Goal: Task Accomplishment & Management: Manage account settings

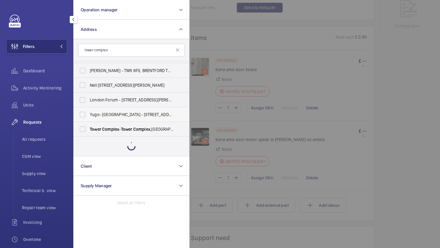
scroll to position [67, 0]
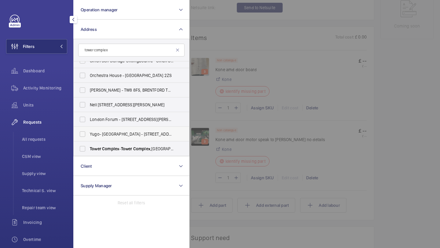
type input "tower complex"
click at [104, 130] on label "Yugo- Belaton House - 130 Holdenhurst Rd, BOURNEMOUTH BH8 8AW" at bounding box center [127, 134] width 106 height 15
click at [89, 130] on input "Yugo- Belaton House - 130 Holdenhurst Rd, BOURNEMOUTH BH8 8AW" at bounding box center [82, 134] width 12 height 12
click at [104, 130] on label "Yugo- Belaton House - 130 Holdenhurst Rd, BOURNEMOUTH BH8 8AW" at bounding box center [127, 134] width 106 height 15
click at [89, 130] on input "Yugo- Belaton House - 130 Holdenhurst Rd, BOURNEMOUTH BH8 8AW" at bounding box center [82, 134] width 12 height 12
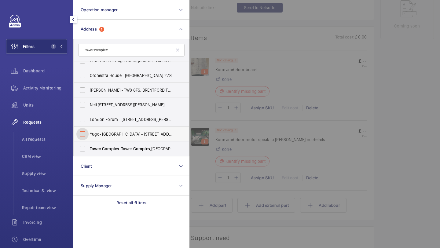
checkbox input "false"
click at [96, 152] on span "Tower Complex - Tower Complex ,, LONDON N7 8DB" at bounding box center [132, 149] width 84 height 6
click at [89, 152] on input "Tower Complex - Tower Complex ,, LONDON N7 8DB" at bounding box center [82, 149] width 12 height 12
checkbox input "true"
click at [265, 79] on div at bounding box center [410, 124] width 440 height 248
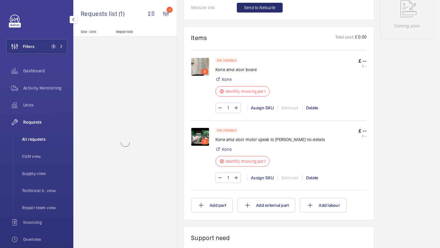
click at [44, 139] on span "All requests" at bounding box center [44, 139] width 45 height 6
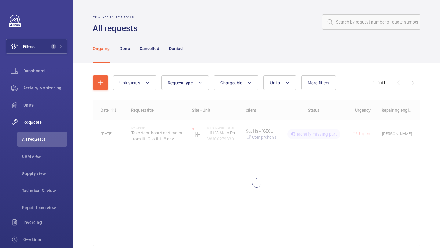
scroll to position [27, 0]
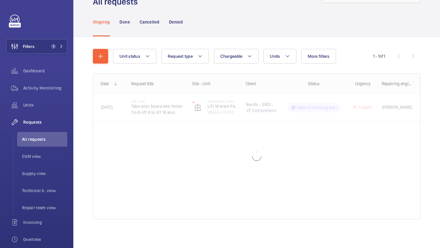
click at [287, 21] on div "Ongoing Done Cancelled Denied" at bounding box center [257, 21] width 328 height 29
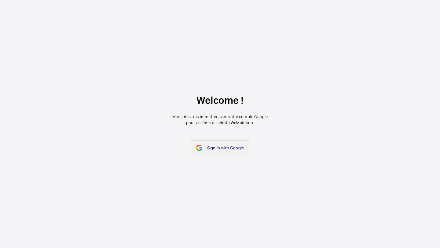
click at [224, 144] on link "Sign in with Google" at bounding box center [220, 148] width 61 height 15
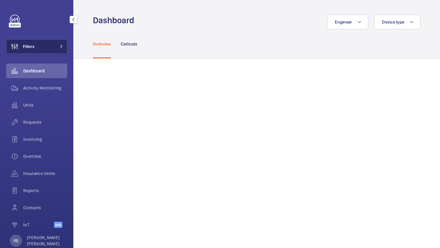
click at [55, 46] on button "Filters" at bounding box center [36, 46] width 61 height 15
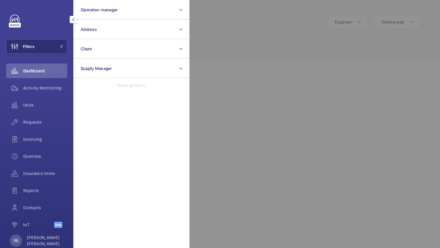
click at [213, 43] on div at bounding box center [410, 124] width 440 height 248
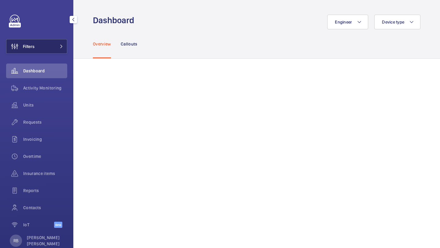
click at [63, 44] on button "Filters" at bounding box center [36, 46] width 61 height 15
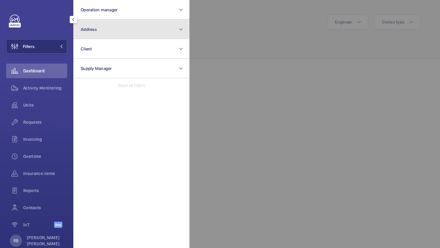
click at [102, 30] on button "Address" at bounding box center [131, 30] width 116 height 20
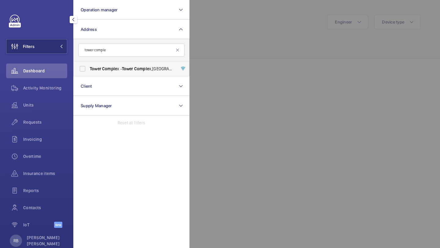
type input "tower comple"
click at [103, 68] on span "Comple" at bounding box center [109, 68] width 15 height 5
click at [89, 68] on input "Tower Comple x - Tower Comple x,, LONDON N7 8DB" at bounding box center [82, 69] width 12 height 12
checkbox input "true"
click at [213, 60] on div at bounding box center [410, 124] width 440 height 248
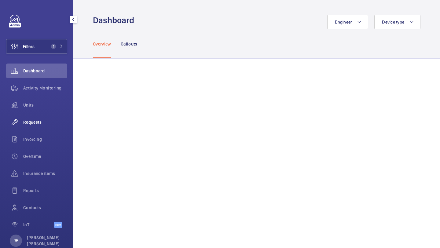
click at [34, 124] on span "Requests" at bounding box center [45, 122] width 44 height 6
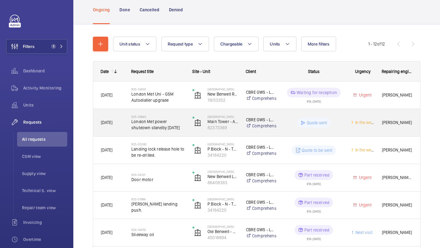
scroll to position [43, 0]
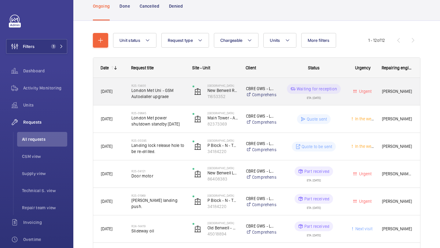
click at [178, 90] on span "London Met Uni - GSM Autodialler upgrade" at bounding box center [158, 93] width 53 height 12
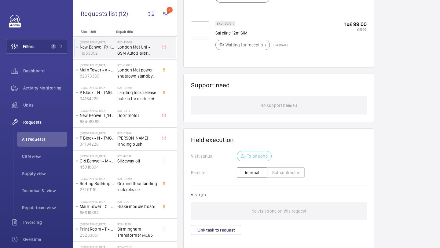
scroll to position [467, 0]
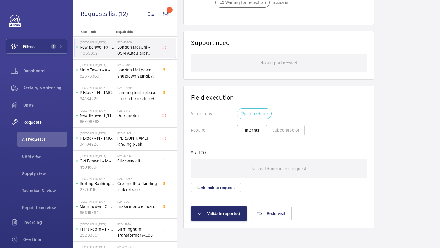
click at [217, 195] on wm-front-card-body "Visit status To be done Repairer Internal Subcontractor Visit(s) No visit done …" at bounding box center [279, 158] width 176 height 98
click at [219, 190] on button "Link task to request" at bounding box center [216, 188] width 50 height 10
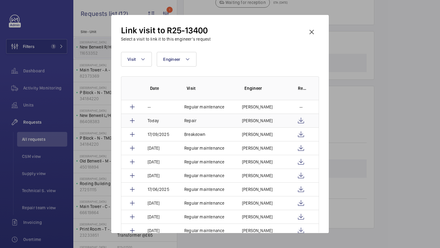
click at [288, 120] on td at bounding box center [303, 121] width 31 height 14
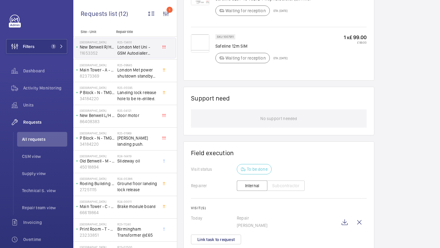
scroll to position [464, 0]
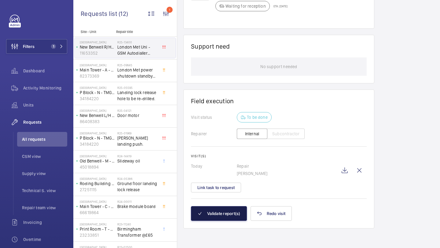
click at [235, 218] on button "Validate report(s)" at bounding box center [219, 213] width 56 height 15
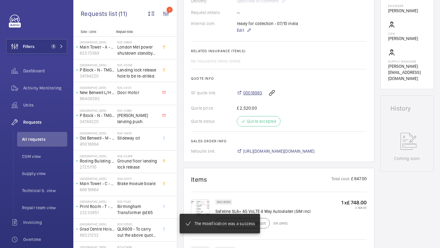
scroll to position [198, 0]
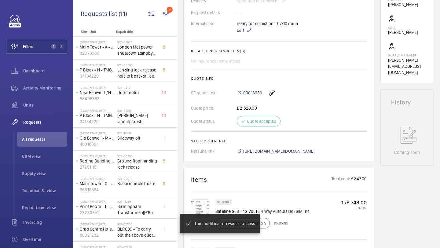
click at [254, 90] on span "00018983" at bounding box center [252, 93] width 19 height 6
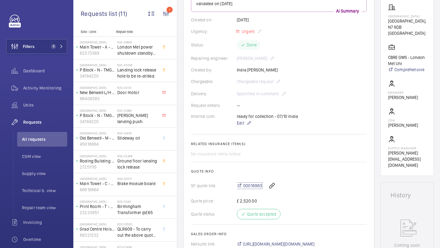
scroll to position [0, 0]
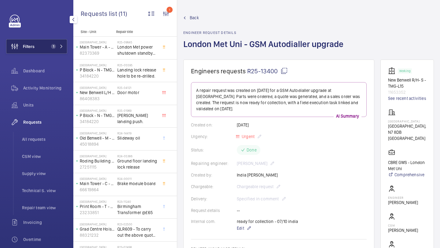
click at [50, 42] on button "Filters 1" at bounding box center [36, 46] width 61 height 15
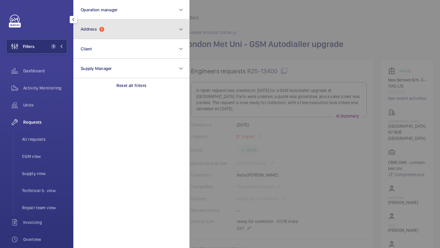
click at [104, 28] on span "1" at bounding box center [101, 29] width 5 height 5
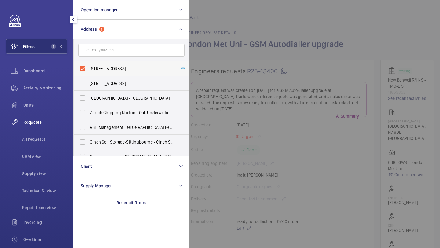
click at [98, 68] on span "Tower Complex - Tower Complex,, LONDON N7 8DB" at bounding box center [132, 69] width 84 height 6
click at [89, 68] on input "Tower Complex - Tower Complex,, LONDON N7 8DB" at bounding box center [82, 69] width 12 height 12
checkbox input "false"
click at [111, 50] on input "text" at bounding box center [131, 50] width 106 height 13
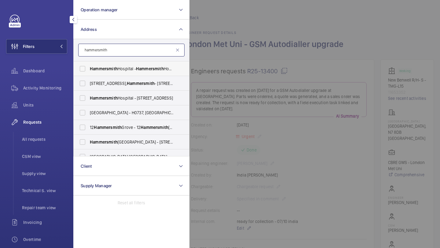
type input "hammersmith"
click at [117, 70] on span "Hammersmith" at bounding box center [104, 68] width 28 height 5
click at [89, 70] on input "Hammersmith Hospital - Hammersmith Hospital, 72 Du Cane Road, LONDON W12 0HS" at bounding box center [82, 69] width 12 height 12
checkbox input "true"
click at [110, 100] on span "Hammersmith" at bounding box center [104, 98] width 28 height 5
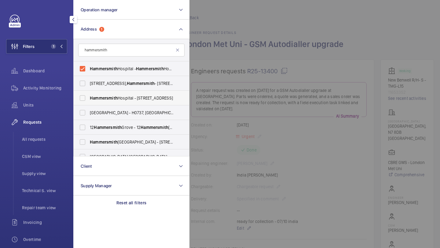
click at [89, 100] on input "Hammersmith Hospital - 72 Du Cane Rd, LONDON W12 0HS" at bounding box center [82, 98] width 12 height 12
checkbox input "true"
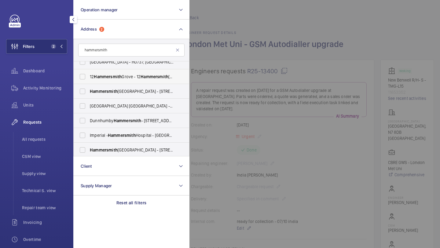
scroll to position [62, 0]
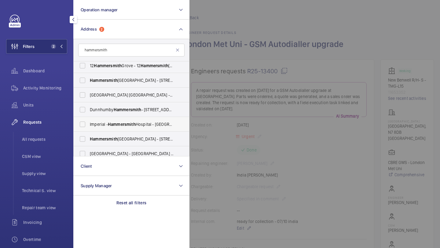
click at [116, 123] on span "Hammersmith" at bounding box center [122, 124] width 28 height 5
click at [89, 123] on input "Imperial - Hammersmith Hospital - W12 0HS, LONDON W12 0HS" at bounding box center [82, 124] width 12 height 12
checkbox input "true"
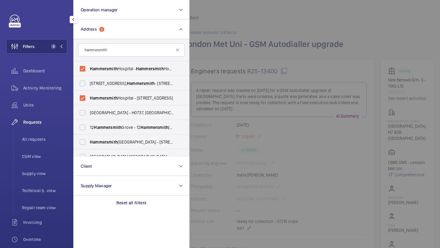
click at [259, 56] on div at bounding box center [410, 124] width 440 height 248
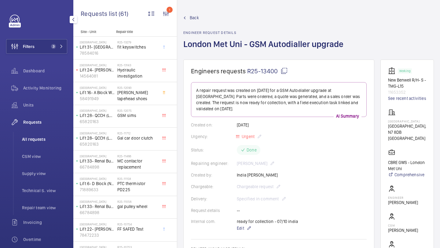
click at [42, 138] on span "All requests" at bounding box center [44, 139] width 45 height 6
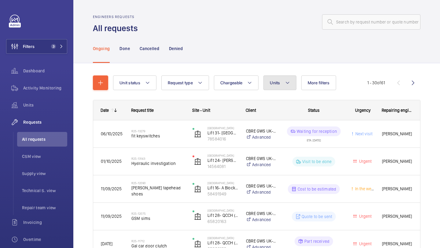
click at [275, 84] on span "Units" at bounding box center [275, 82] width 10 height 5
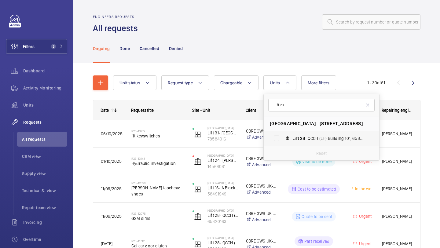
type input "lift 28"
click at [292, 136] on label "Lift 28 - QCCH (LH) Building 101, 65820163" at bounding box center [317, 138] width 106 height 15
click at [283, 136] on input "Lift 28 - QCCH (LH) Building 101, 65820163" at bounding box center [277, 138] width 12 height 12
checkbox input "true"
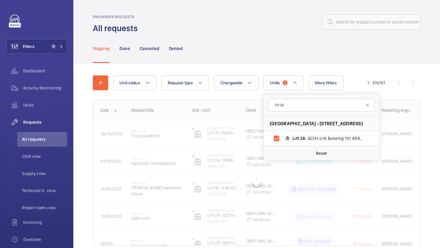
click at [440, 119] on div "Unit status Request type Chargeable Units 1 lift 28 Hammersmith Hospital - 72 D…" at bounding box center [256, 169] width 367 height 212
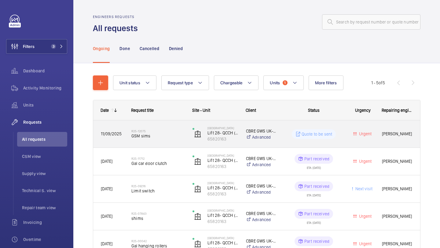
scroll to position [39, 0]
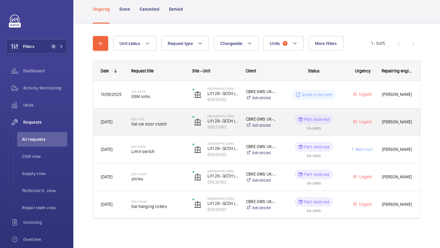
click at [181, 117] on div "R25-11712 Gal car door clutch" at bounding box center [158, 122] width 53 height 18
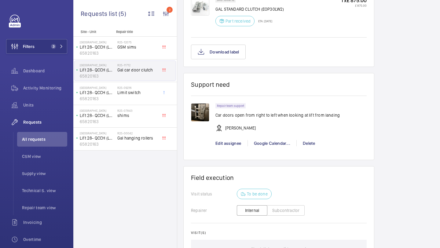
scroll to position [488, 0]
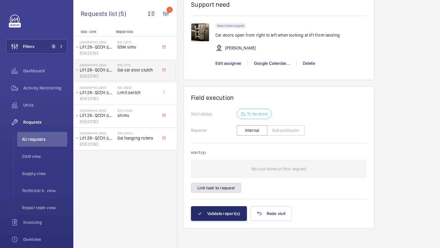
click at [227, 184] on button "Link task to request" at bounding box center [216, 188] width 50 height 10
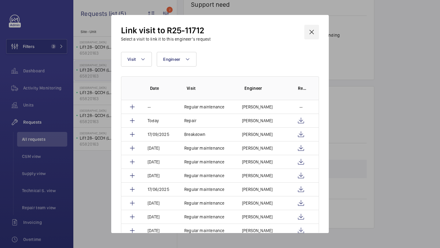
click at [310, 29] on wm-front-icon-button at bounding box center [312, 32] width 15 height 15
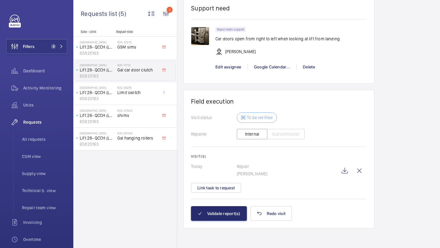
scroll to position [532, 0]
click at [343, 168] on wm-front-icon-button at bounding box center [345, 171] width 15 height 15
click at [348, 171] on wm-front-icon-button at bounding box center [345, 171] width 15 height 15
click at [345, 175] on wm-front-icon-button at bounding box center [345, 171] width 15 height 15
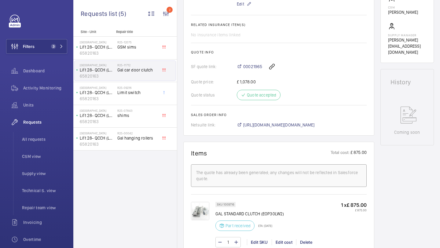
scroll to position [206, 0]
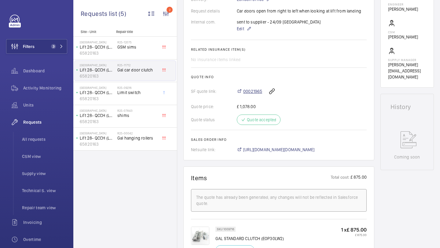
click at [251, 94] on span "00021965" at bounding box center [252, 91] width 19 height 6
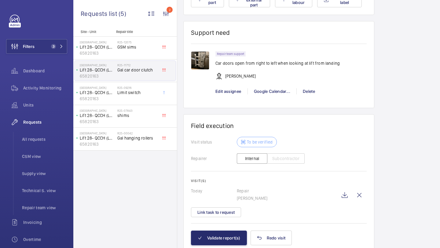
scroll to position [532, 0]
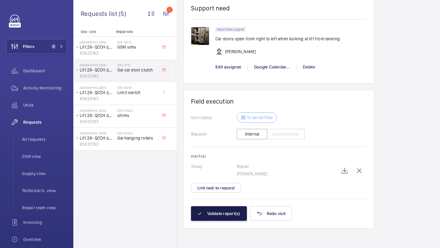
click at [225, 214] on button "Validate report(s)" at bounding box center [219, 213] width 56 height 15
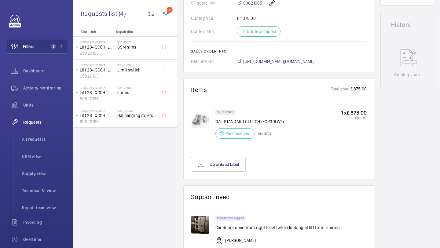
scroll to position [449, 0]
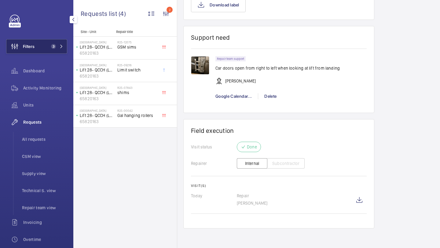
click at [61, 43] on button "Filters 3" at bounding box center [36, 46] width 61 height 15
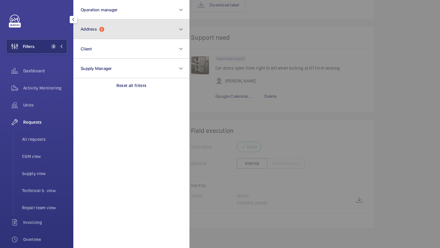
click at [103, 26] on button "Address 3" at bounding box center [131, 30] width 116 height 20
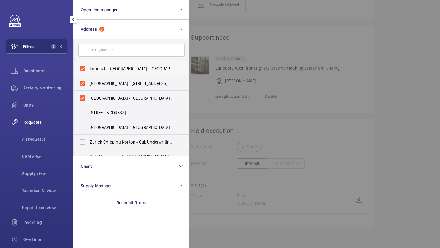
click at [102, 68] on span "Imperial - Hammersmith Hospital - W12 0HS, LONDON W12 0HS" at bounding box center [132, 69] width 84 height 6
click at [89, 68] on input "Imperial - Hammersmith Hospital - W12 0HS, LONDON W12 0HS" at bounding box center [82, 69] width 12 height 12
checkbox input "false"
click at [94, 83] on span "Hammersmith Hospital - 72 Du Cane Rd, LONDON W12 0HS" at bounding box center [132, 83] width 84 height 6
click at [89, 83] on input "Hammersmith Hospital - 72 Du Cane Rd, LONDON W12 0HS" at bounding box center [82, 83] width 12 height 12
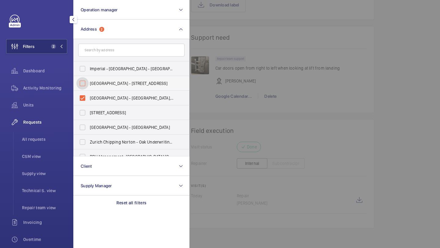
checkbox input "false"
click at [92, 98] on span "Hammersmith Hospital - Hammersmith Hospital, 72 Du Cane Road, LONDON W12 0HS" at bounding box center [132, 98] width 84 height 6
click at [89, 98] on input "Hammersmith Hospital - Hammersmith Hospital, 72 Du Cane Road, LONDON W12 0HS" at bounding box center [82, 98] width 12 height 12
checkbox input "false"
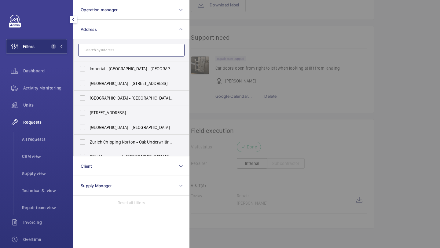
click at [112, 51] on input "text" at bounding box center [131, 50] width 106 height 13
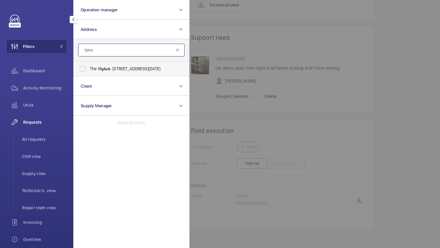
type input "tylus"
click at [107, 69] on span "tylus" at bounding box center [105, 68] width 10 height 5
click at [89, 69] on input "The S tylus - 20-30 Blyth Road,, LONDON UB3 1AD" at bounding box center [82, 69] width 12 height 12
checkbox input "true"
click at [246, 45] on div at bounding box center [410, 124] width 440 height 248
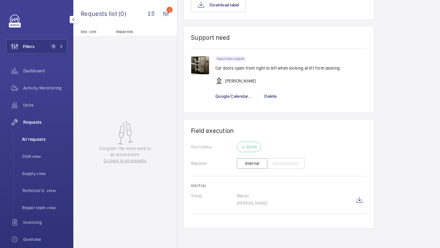
click at [44, 132] on li "All requests" at bounding box center [42, 139] width 50 height 15
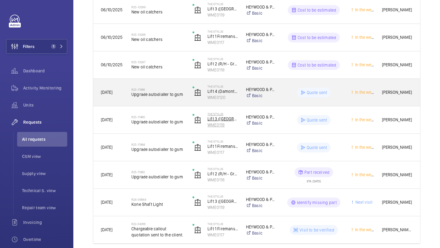
scroll to position [151, 0]
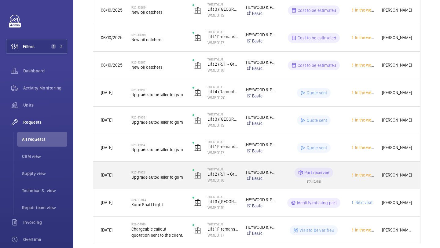
click at [180, 180] on span "Upgrade autodialler to gsm" at bounding box center [158, 177] width 53 height 6
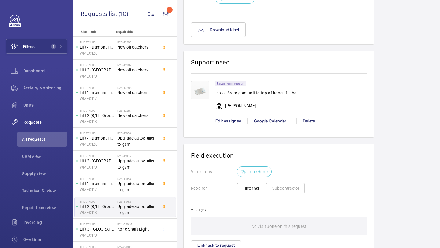
scroll to position [466, 0]
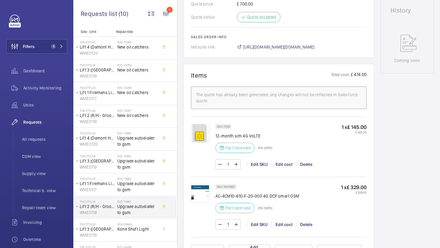
scroll to position [261, 0]
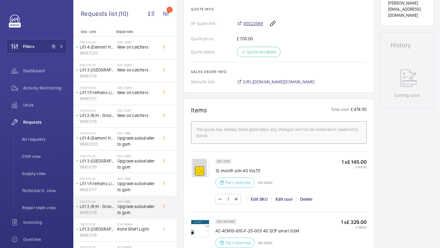
click at [253, 26] on span "00022068" at bounding box center [253, 23] width 20 height 6
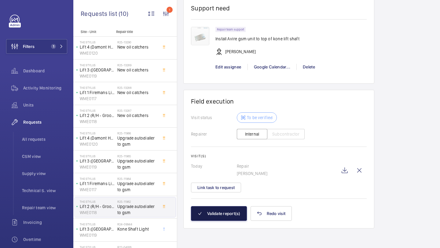
click at [219, 208] on button "Validate report(s)" at bounding box center [219, 213] width 56 height 15
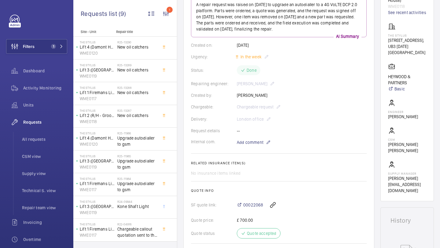
scroll to position [0, 0]
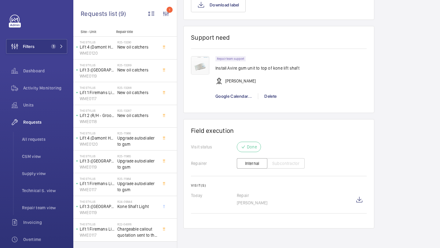
scroll to position [18, 0]
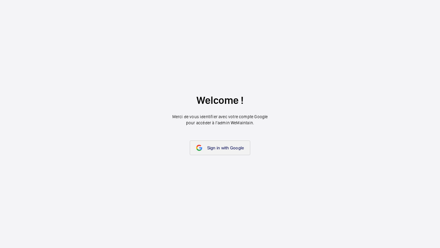
click at [224, 150] on span "Sign in with Google" at bounding box center [225, 148] width 37 height 5
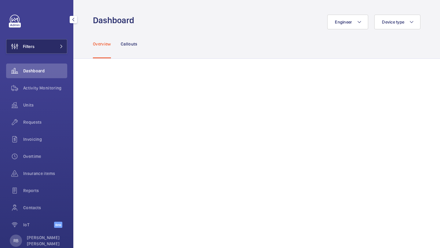
click at [42, 43] on button "Filters" at bounding box center [36, 46] width 61 height 15
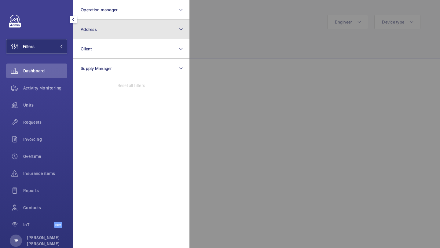
click at [106, 31] on button "Address" at bounding box center [131, 30] width 116 height 20
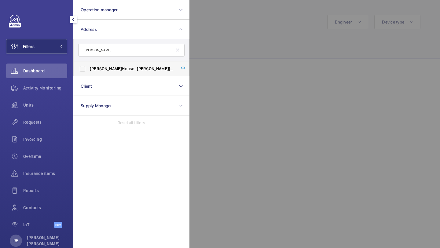
type input "beasley"
click at [105, 62] on label "Beasley House - Beasley House, LONDON SE15 2FD" at bounding box center [127, 68] width 106 height 15
click at [89, 63] on input "Beasley House - Beasley House, LONDON SE15 2FD" at bounding box center [82, 69] width 12 height 12
checkbox input "true"
click at [239, 37] on div at bounding box center [410, 124] width 440 height 248
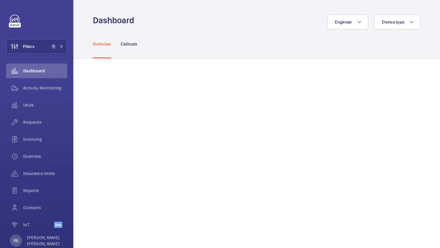
scroll to position [24, 0]
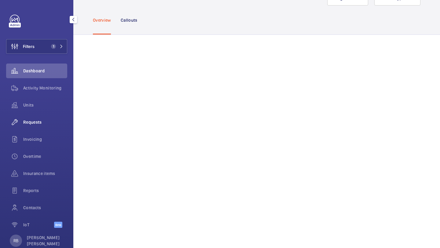
click at [44, 122] on span "Requests" at bounding box center [45, 122] width 44 height 6
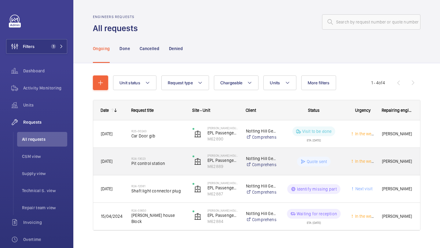
scroll to position [12, 0]
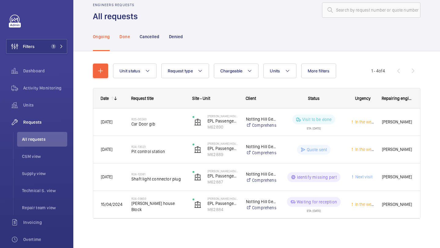
click at [128, 40] on div "Done" at bounding box center [125, 36] width 10 height 29
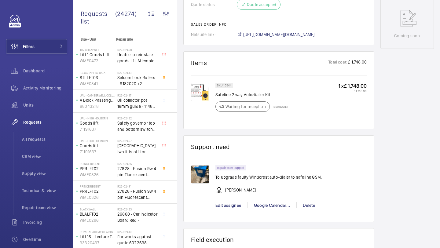
scroll to position [454, 0]
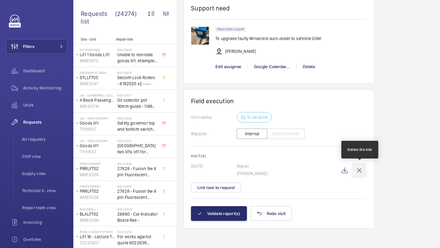
click at [362, 172] on wm-front-icon-button at bounding box center [359, 170] width 15 height 15
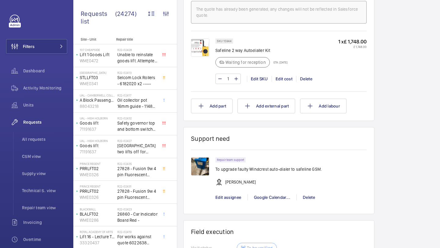
scroll to position [526, 0]
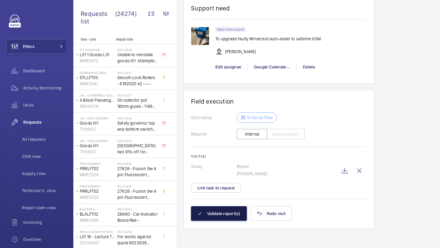
click at [227, 214] on button "Validate report(s)" at bounding box center [219, 213] width 56 height 15
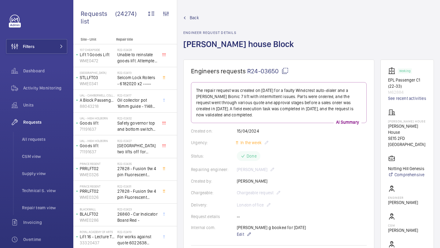
scroll to position [431, 0]
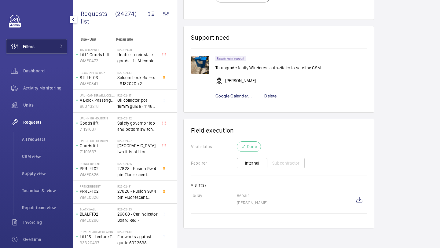
click at [35, 52] on button "Filters" at bounding box center [36, 46] width 61 height 15
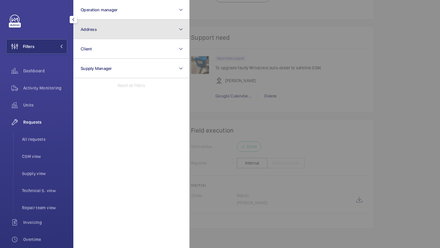
click at [114, 28] on button "Address" at bounding box center [131, 30] width 116 height 20
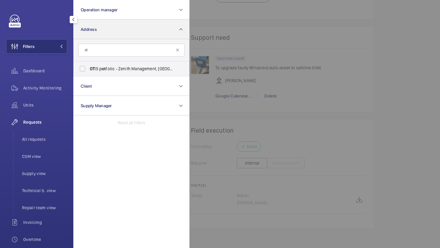
type input "o"
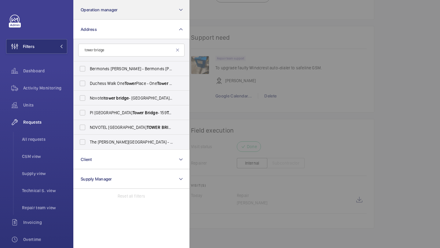
type input "tower bridge"
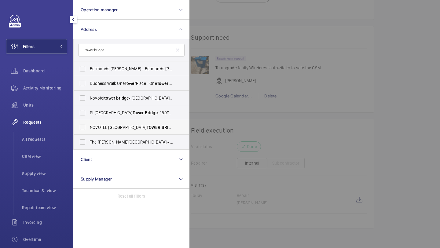
click at [123, 123] on label "[GEOGRAPHIC_DATA] - H3107, [GEOGRAPHIC_DATA] , [STREET_ADDRESS][PERSON_NAME]" at bounding box center [127, 127] width 106 height 15
click at [89, 123] on input "[GEOGRAPHIC_DATA] - H3107, [GEOGRAPHIC_DATA] , [STREET_ADDRESS][PERSON_NAME]" at bounding box center [82, 127] width 12 height 12
checkbox input "true"
click at [347, 94] on div at bounding box center [410, 124] width 440 height 248
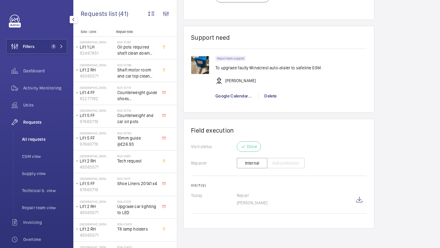
click at [54, 139] on span "All requests" at bounding box center [44, 139] width 45 height 6
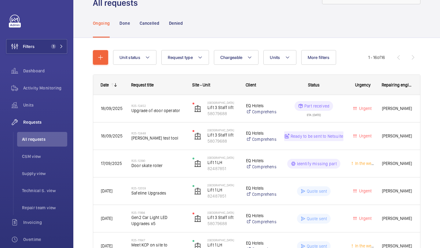
scroll to position [40, 0]
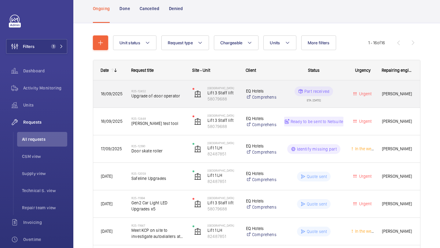
click at [171, 96] on span "Upgrade of door operator" at bounding box center [158, 96] width 53 height 6
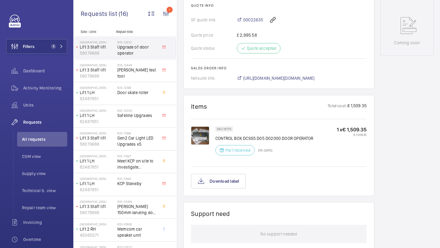
scroll to position [272, 0]
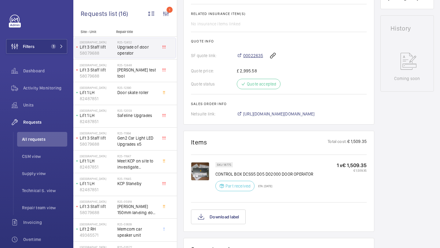
click at [250, 55] on span "00022635" at bounding box center [253, 56] width 20 height 6
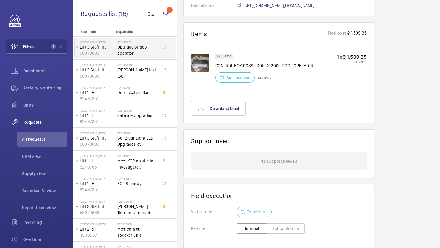
scroll to position [480, 0]
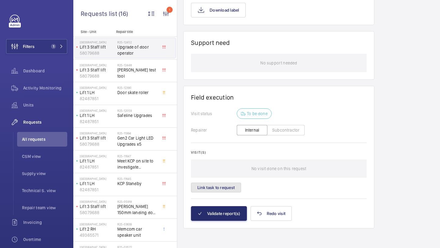
click at [220, 184] on button "Link task to request" at bounding box center [216, 188] width 50 height 10
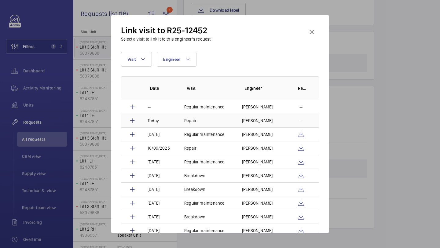
click at [243, 119] on p "[PERSON_NAME]" at bounding box center [257, 121] width 31 height 6
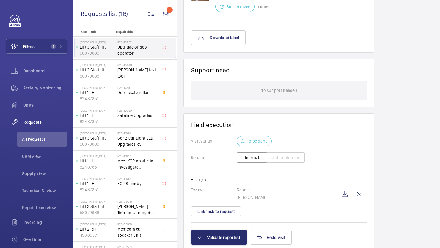
scroll to position [482, 0]
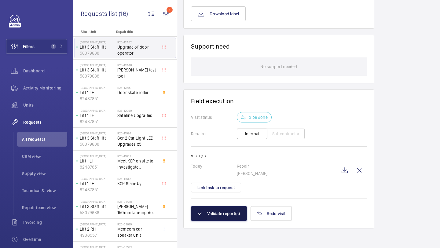
click at [226, 217] on button "Validate report(s)" at bounding box center [219, 213] width 56 height 15
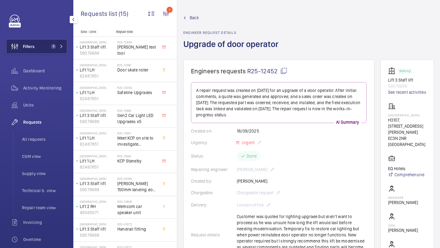
click at [61, 51] on button "Filters 1" at bounding box center [36, 46] width 61 height 15
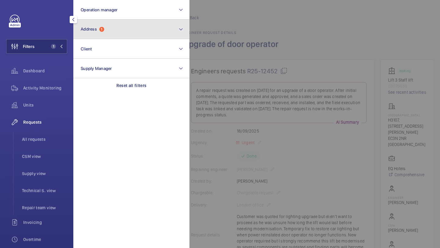
click at [107, 24] on button "Address 1" at bounding box center [131, 30] width 116 height 20
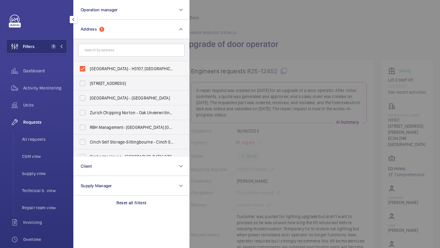
click at [105, 75] on label "NOVOTEL LONDON TOWER BRIDGE - H3107, NOVOTEL LONDON TOWER BRIDGE, 10 Pepys St, …" at bounding box center [127, 68] width 106 height 15
click at [89, 75] on input "NOVOTEL LONDON TOWER BRIDGE - H3107, NOVOTEL LONDON TOWER BRIDGE, 10 Pepys St, …" at bounding box center [82, 69] width 12 height 12
checkbox input "false"
click at [116, 53] on input "text" at bounding box center [131, 50] width 106 height 13
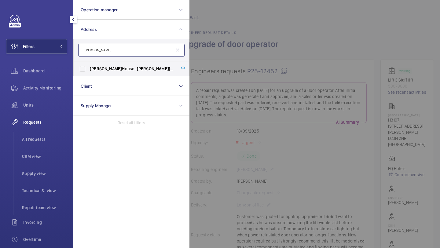
type input "maugham"
click at [103, 70] on span "Maugham" at bounding box center [106, 68] width 32 height 5
click at [89, 70] on input "Maugham House - Maugham House, LONDON SW2 5RT" at bounding box center [82, 69] width 12 height 12
checkbox input "true"
click at [252, 59] on div at bounding box center [410, 124] width 440 height 248
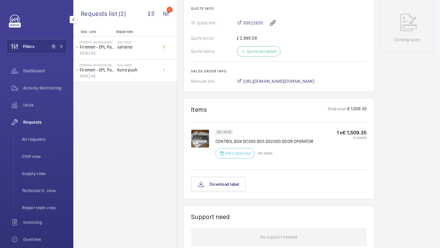
scroll to position [311, 0]
click at [43, 49] on button "Filters 1" at bounding box center [36, 46] width 61 height 15
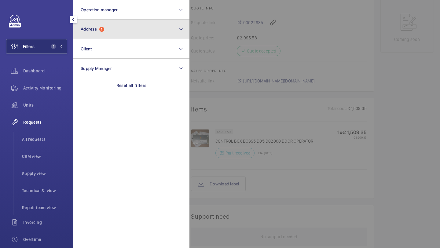
click at [102, 29] on span "1" at bounding box center [101, 29] width 5 height 5
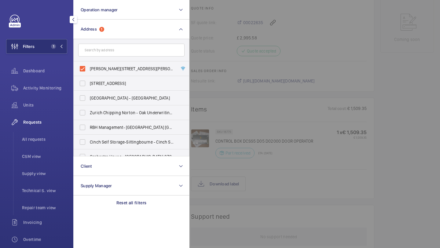
click at [217, 55] on div at bounding box center [410, 124] width 440 height 248
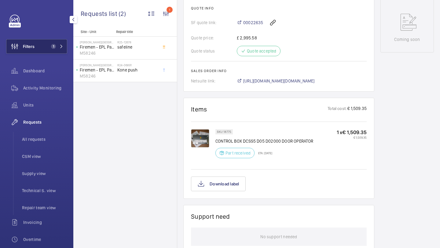
click at [57, 43] on button "Filters 1" at bounding box center [36, 46] width 61 height 15
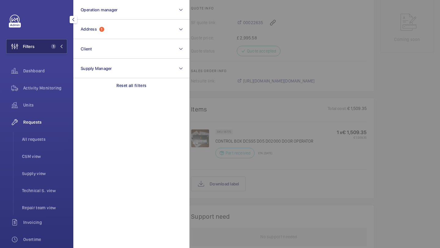
click at [56, 43] on button "Filters 1" at bounding box center [36, 46] width 61 height 15
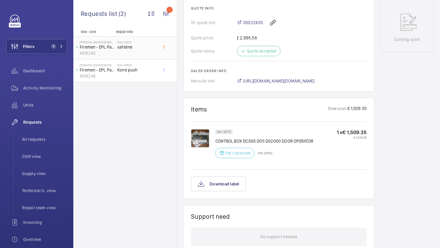
click at [132, 44] on span "safeline" at bounding box center [137, 47] width 40 height 6
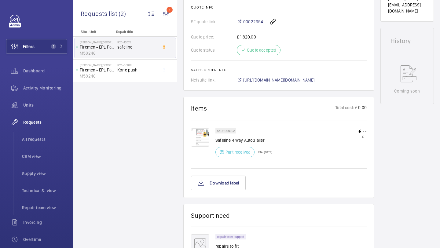
scroll to position [263, 0]
click at [250, 23] on span "00022354" at bounding box center [253, 22] width 20 height 6
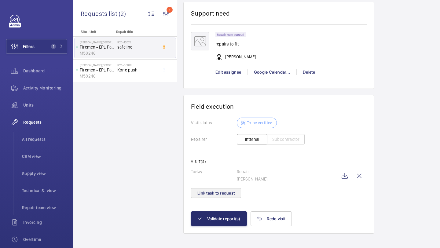
scroll to position [513, 0]
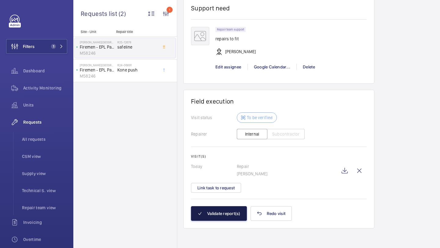
click at [227, 215] on button "Validate report(s)" at bounding box center [219, 213] width 56 height 15
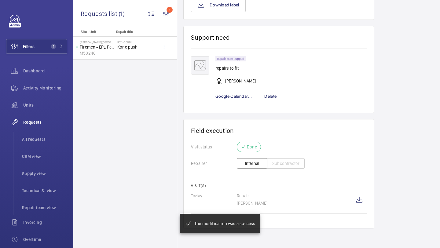
scroll to position [449, 0]
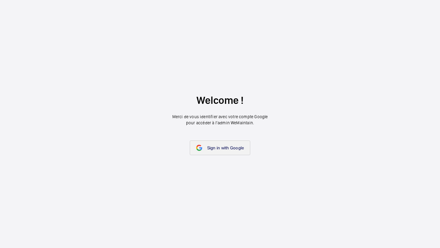
click at [215, 149] on span "Sign in with Google" at bounding box center [225, 148] width 37 height 5
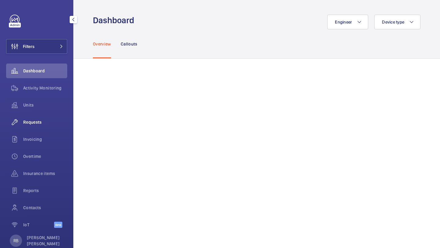
click at [43, 122] on span "Requests" at bounding box center [45, 122] width 44 height 6
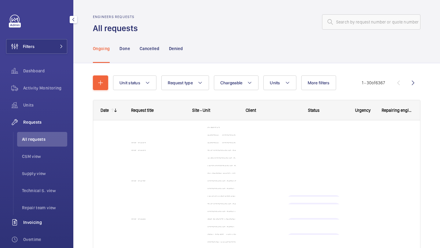
click at [46, 218] on div "Invoicing" at bounding box center [36, 222] width 61 height 15
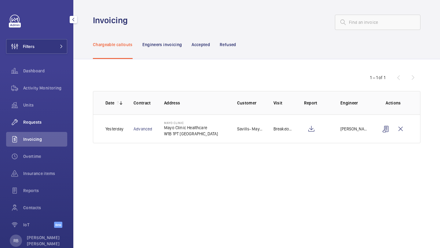
click at [48, 126] on div "Requests" at bounding box center [36, 122] width 61 height 15
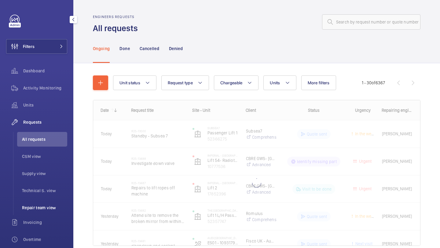
click at [38, 207] on span "Repair team view" at bounding box center [44, 208] width 45 height 6
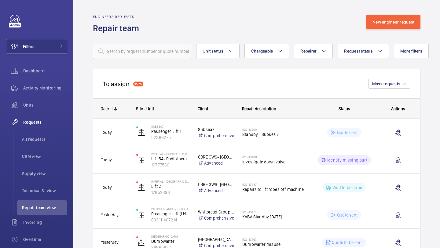
click at [258, 55] on button "Chargeable" at bounding box center [267, 51] width 45 height 15
click at [264, 73] on mat-radio-button "Chargeable" at bounding box center [303, 70] width 110 height 12
radio input "true"
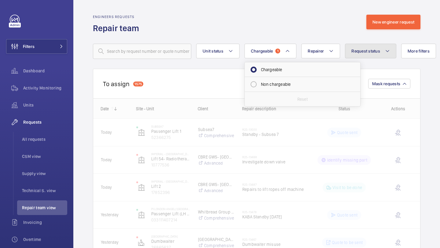
click at [373, 50] on span "Request status" at bounding box center [366, 51] width 29 height 5
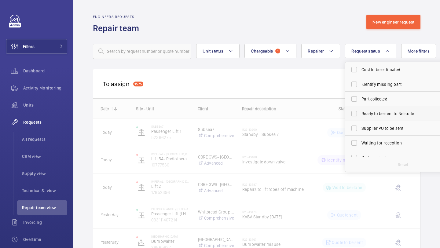
scroll to position [14, 0]
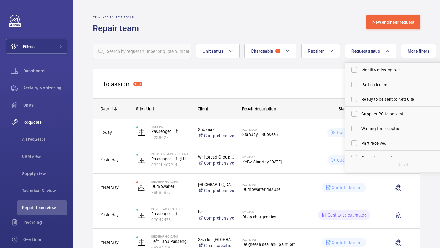
click at [323, 28] on div "Engineers requests Repair team New engineer request" at bounding box center [257, 24] width 328 height 19
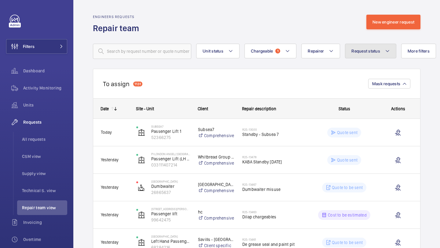
click at [364, 56] on button "Request status" at bounding box center [370, 51] width 51 height 15
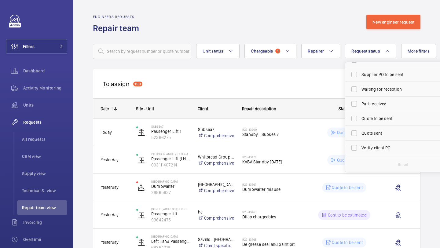
scroll to position [81, 0]
click at [370, 77] on span "Part received" at bounding box center [404, 76] width 84 height 6
click at [361, 77] on input "Part received" at bounding box center [354, 76] width 12 height 12
checkbox input "true"
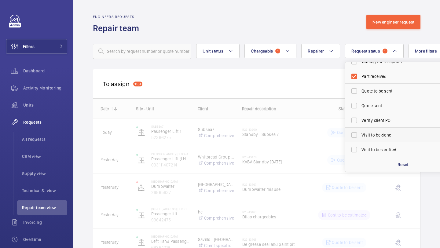
click at [368, 134] on span "Visit to be done" at bounding box center [404, 135] width 84 height 6
click at [361, 134] on input "Visit to be done" at bounding box center [354, 135] width 12 height 12
checkbox input "true"
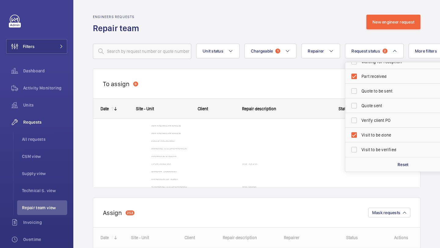
click at [269, 20] on div "Engineers requests Repair team New engineer request" at bounding box center [257, 24] width 328 height 19
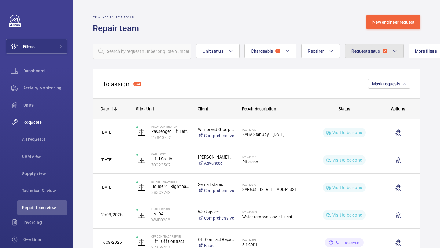
click at [363, 44] on button "Request status 2" at bounding box center [374, 51] width 59 height 15
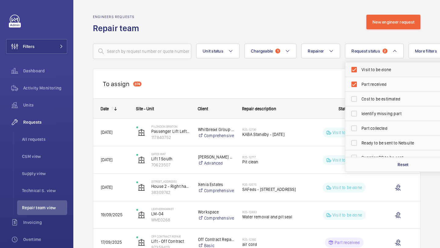
click at [376, 73] on label "Visit to be done" at bounding box center [399, 69] width 106 height 15
click at [361, 73] on input "Visit to be done" at bounding box center [354, 70] width 12 height 12
checkbox input "false"
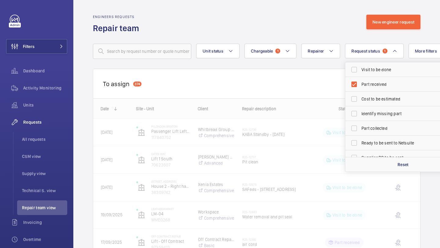
click at [308, 75] on div "To assign 374 Mask requests" at bounding box center [257, 84] width 328 height 30
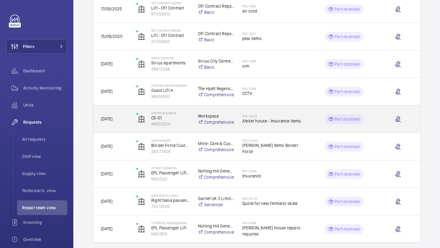
scroll to position [144, 0]
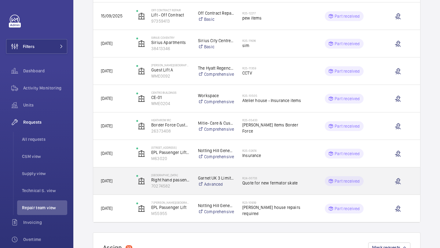
click at [254, 178] on h2 "R24-00733" at bounding box center [274, 178] width 63 height 4
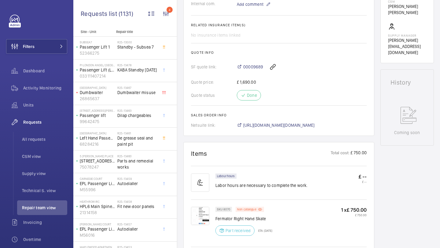
scroll to position [222, 0]
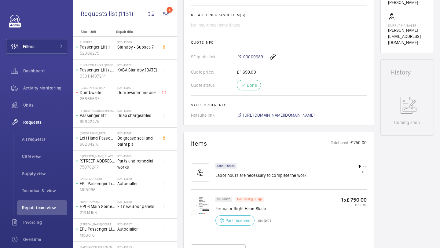
click at [258, 57] on span "00009689" at bounding box center [253, 57] width 20 height 6
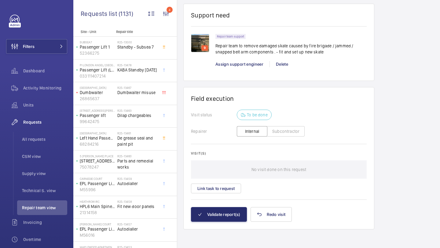
scroll to position [493, 0]
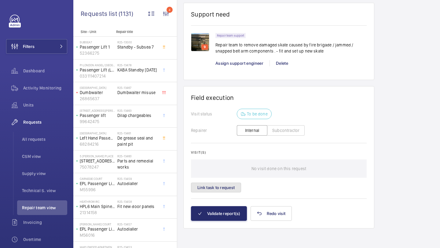
click at [222, 187] on button "Link task to request" at bounding box center [216, 188] width 50 height 10
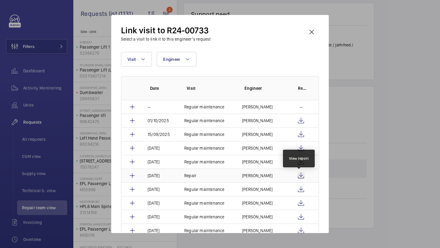
click at [298, 175] on wm-front-icon-button at bounding box center [301, 175] width 7 height 7
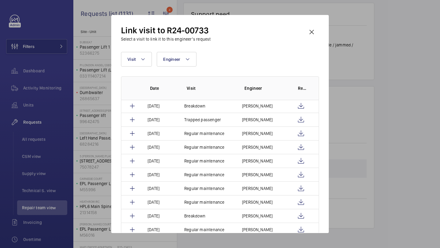
scroll to position [111, 0]
click at [315, 35] on wm-front-icon-button at bounding box center [312, 32] width 15 height 15
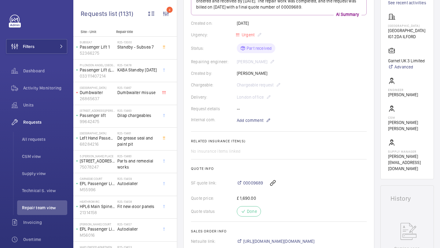
scroll to position [493, 0]
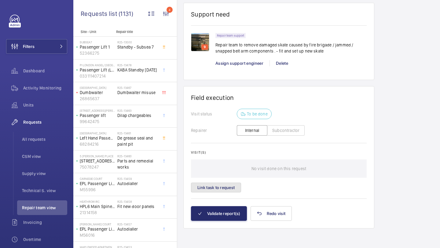
click at [221, 189] on button "Link task to request" at bounding box center [216, 188] width 50 height 10
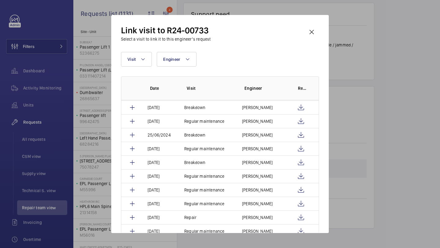
scroll to position [309, 0]
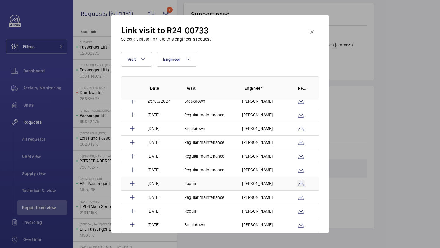
click at [298, 182] on wm-front-icon-button at bounding box center [301, 183] width 7 height 7
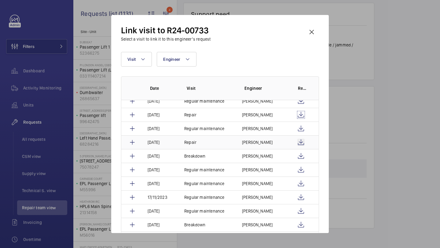
scroll to position [377, 0]
click at [300, 144] on wm-front-icon-button at bounding box center [301, 142] width 7 height 7
click at [258, 143] on p "Craig Feltwell" at bounding box center [257, 143] width 31 height 6
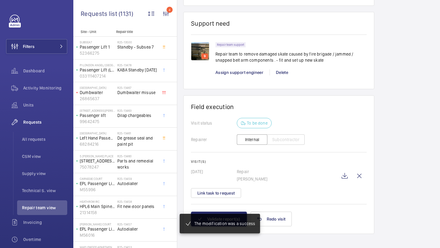
scroll to position [489, 0]
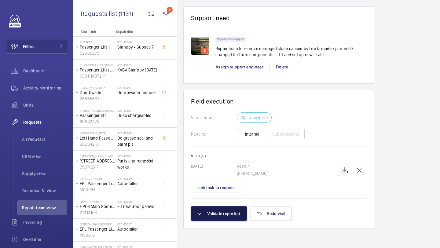
click at [214, 216] on button "Validate report(s)" at bounding box center [219, 213] width 56 height 15
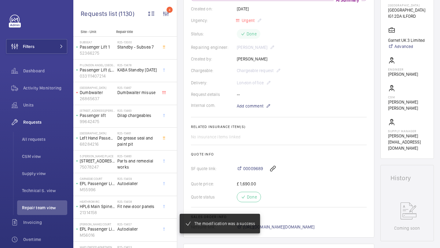
scroll to position [0, 0]
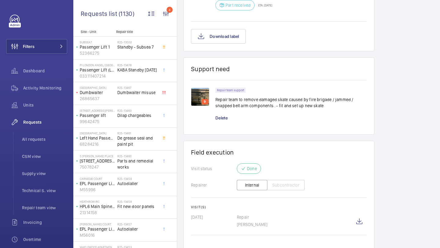
scroll to position [466, 0]
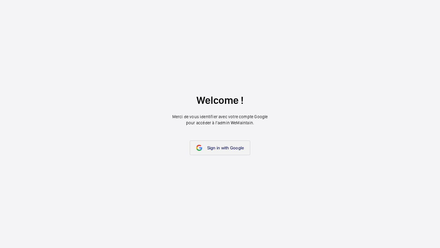
click at [235, 151] on link "Sign in with Google" at bounding box center [220, 148] width 61 height 15
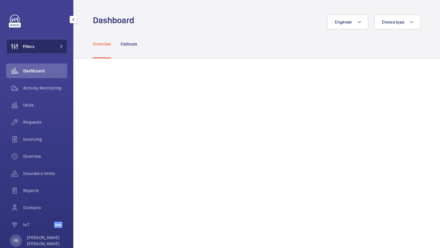
click at [41, 47] on button "Filters" at bounding box center [36, 46] width 61 height 15
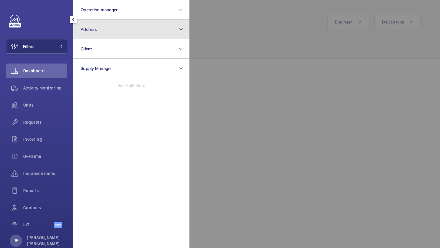
click at [115, 28] on button "Address" at bounding box center [131, 30] width 116 height 20
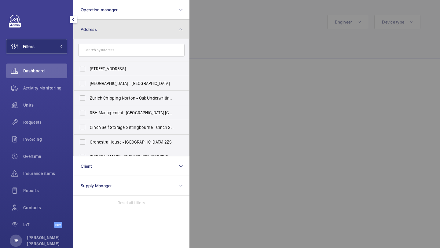
click at [116, 28] on button "Address" at bounding box center [131, 30] width 116 height 20
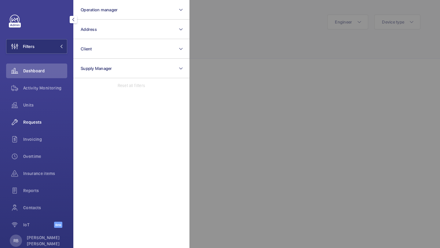
click at [35, 117] on div "Requests" at bounding box center [36, 122] width 61 height 15
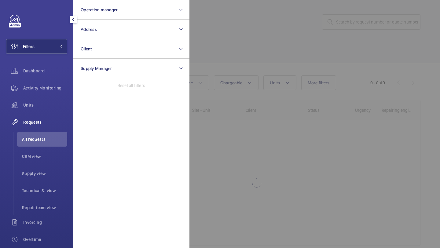
click at [236, 70] on div at bounding box center [410, 124] width 440 height 248
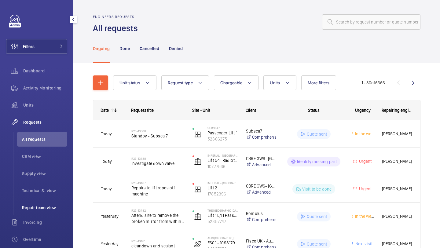
click at [41, 203] on li "Repair team view" at bounding box center [42, 208] width 50 height 15
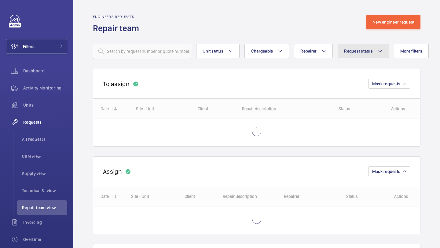
click at [365, 52] on span "Request status" at bounding box center [358, 51] width 29 height 5
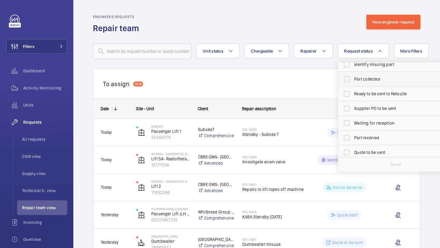
scroll to position [40, 0]
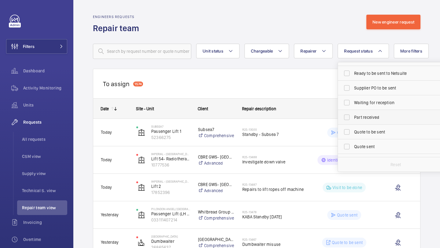
click at [368, 112] on label "Part received" at bounding box center [391, 117] width 106 height 15
click at [353, 112] on input "Part received" at bounding box center [347, 117] width 12 height 12
checkbox input "true"
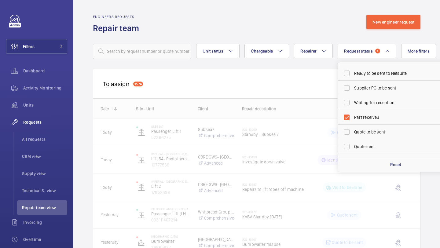
click at [258, 77] on div "To assign 1574 Mask requests" at bounding box center [257, 84] width 328 height 30
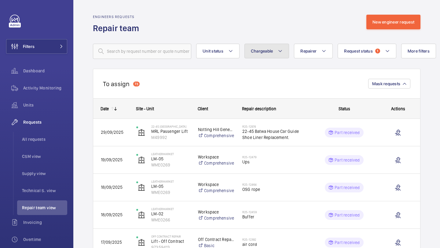
click at [262, 55] on button "Chargeable" at bounding box center [267, 51] width 45 height 15
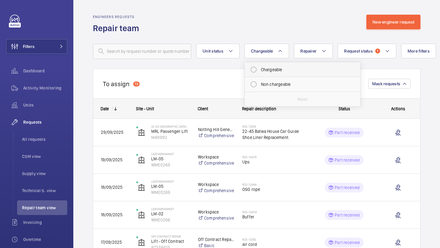
click at [272, 72] on mat-radio-button "Chargeable" at bounding box center [303, 70] width 110 height 12
radio input "true"
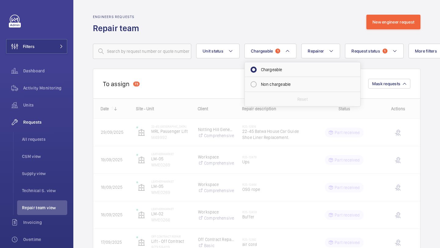
click at [278, 36] on wm-front-routed-filters "Unit status Chargeable 1 Chargeable Non chargeable Reset Repairer Request statu…" at bounding box center [257, 46] width 328 height 25
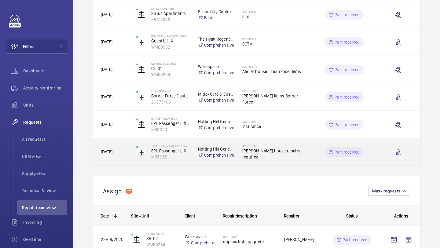
scroll to position [171, 0]
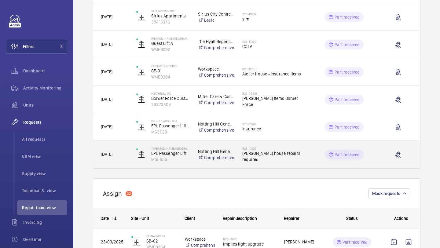
click at [266, 150] on h2 "R23-10939" at bounding box center [274, 149] width 63 height 4
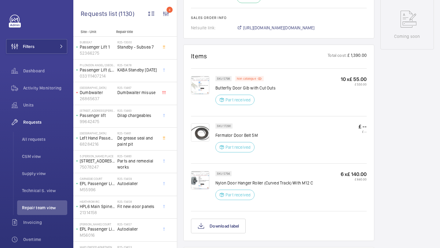
scroll to position [134, 0]
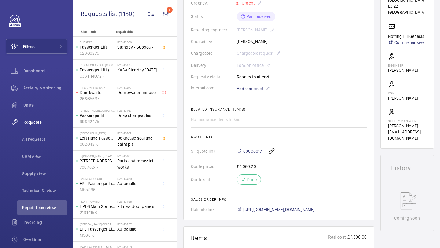
click at [250, 151] on span "00008617" at bounding box center [252, 151] width 19 height 6
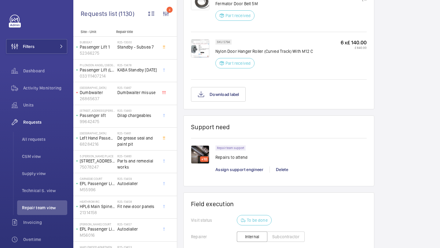
scroll to position [555, 0]
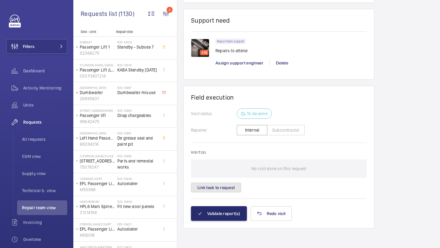
click at [229, 192] on button "Link task to request" at bounding box center [216, 188] width 50 height 10
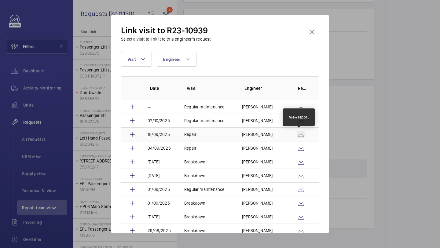
click at [302, 135] on wm-front-icon-button at bounding box center [301, 134] width 7 height 7
click at [316, 28] on wm-front-icon-button at bounding box center [312, 32] width 15 height 15
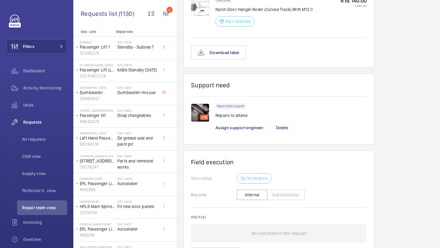
scroll to position [555, 0]
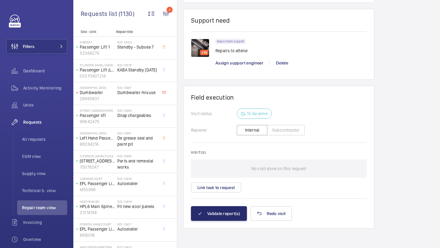
click at [229, 193] on wm-front-card-body "Visit status To be done Repairer Internal Subcontractor Visit(s) No visit done …" at bounding box center [279, 158] width 176 height 98
click at [233, 185] on button "Link task to request" at bounding box center [216, 188] width 50 height 10
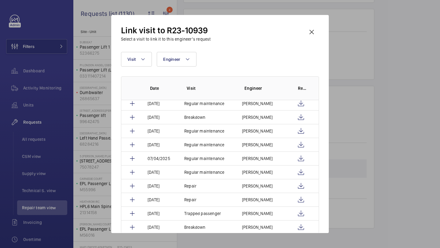
scroll to position [208, 0]
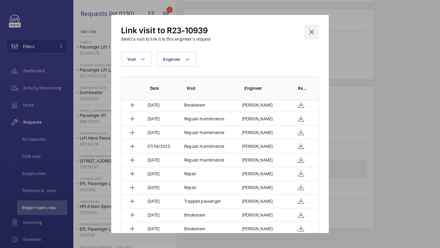
click at [315, 34] on wm-front-icon-button at bounding box center [312, 32] width 15 height 15
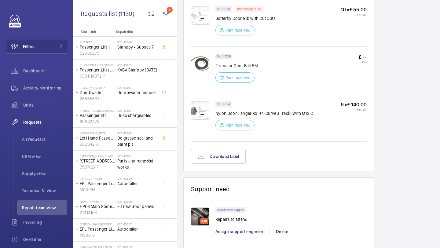
scroll to position [555, 0]
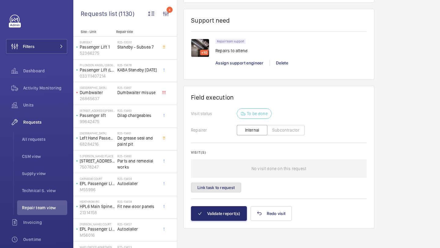
click at [231, 190] on button "Link task to request" at bounding box center [216, 188] width 50 height 10
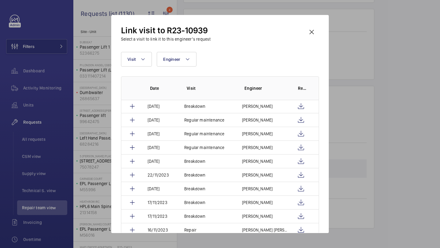
scroll to position [665, 0]
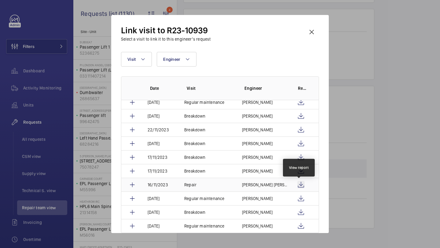
click at [299, 183] on wm-front-icon-button at bounding box center [301, 184] width 7 height 7
click at [252, 180] on td "[PERSON_NAME] [PERSON_NAME]" at bounding box center [262, 185] width 54 height 14
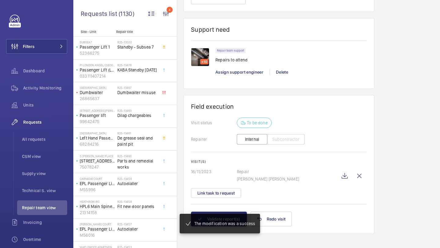
scroll to position [551, 0]
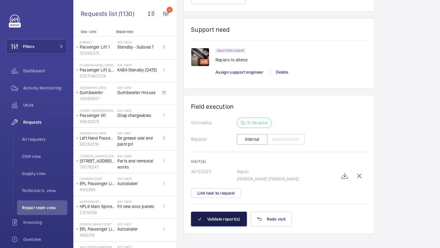
click at [218, 212] on button "Validate report(s)" at bounding box center [219, 219] width 56 height 15
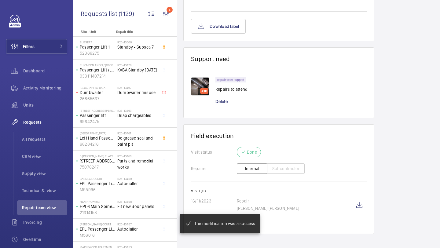
scroll to position [522, 0]
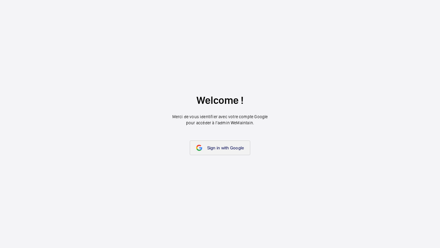
click at [201, 141] on link "Sign in with Google" at bounding box center [220, 148] width 61 height 15
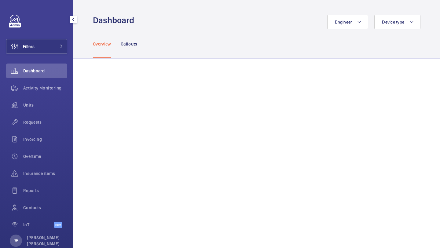
click at [54, 130] on div "Requests" at bounding box center [36, 123] width 61 height 17
click at [51, 120] on span "Requests" at bounding box center [45, 122] width 44 height 6
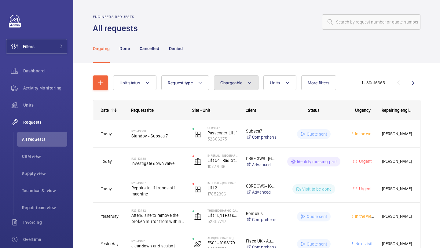
click at [253, 83] on button "Chargeable" at bounding box center [236, 83] width 45 height 15
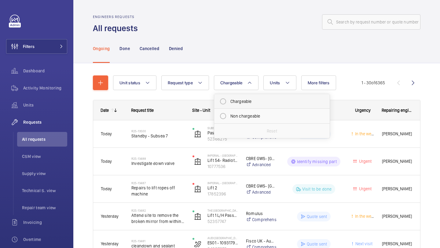
click at [250, 95] on mat-radio-button "Chargeable" at bounding box center [272, 101] width 110 height 12
radio input "true"
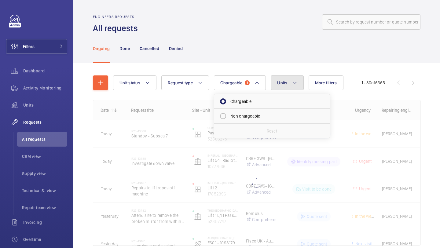
click at [289, 77] on button "Units" at bounding box center [287, 83] width 33 height 15
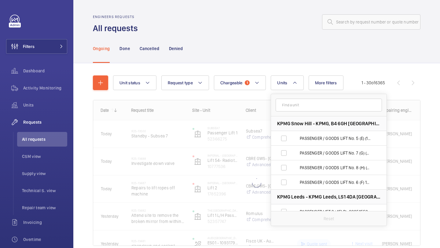
click at [326, 54] on div "Ongoing Done Cancelled Denied" at bounding box center [257, 48] width 328 height 29
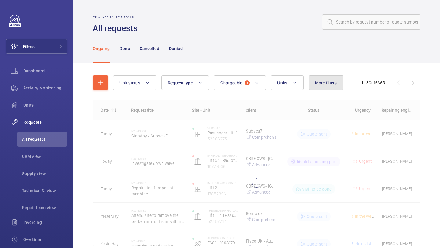
click at [327, 82] on span "More filters" at bounding box center [326, 82] width 22 height 5
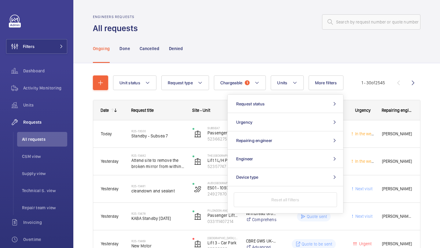
click at [361, 54] on div "Ongoing Done Cancelled Denied" at bounding box center [257, 48] width 328 height 29
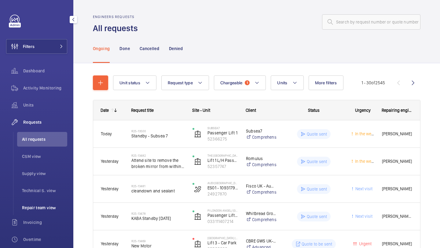
click at [43, 202] on li "Repair team view" at bounding box center [42, 208] width 50 height 15
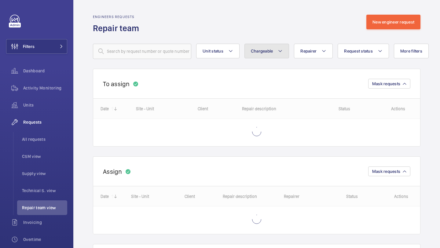
click at [268, 46] on button "Chargeable" at bounding box center [267, 51] width 45 height 15
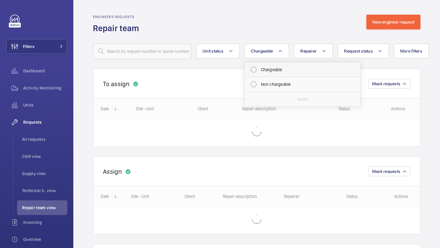
click at [279, 70] on mat-radio-button "Chargeable" at bounding box center [303, 70] width 110 height 12
radio input "true"
click at [375, 46] on button "Request status" at bounding box center [370, 51] width 51 height 15
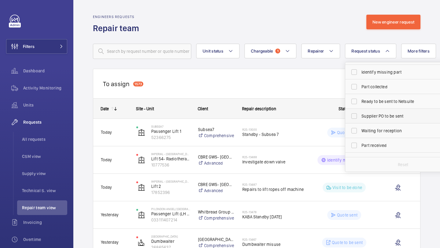
scroll to position [39, 0]
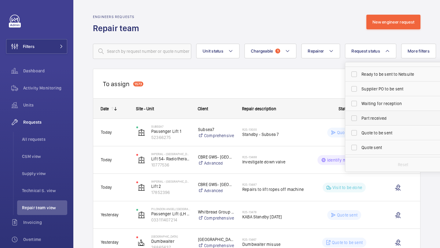
click at [384, 118] on span "Part received" at bounding box center [404, 118] width 84 height 6
click at [361, 118] on input "Part received" at bounding box center [354, 118] width 12 height 12
checkbox input "true"
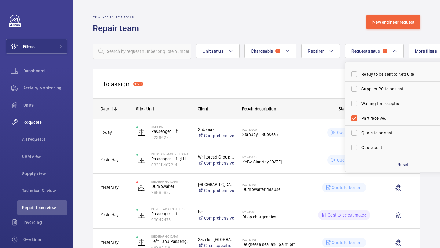
click at [273, 82] on div "To assign 1129 Mask requests" at bounding box center [257, 84] width 328 height 30
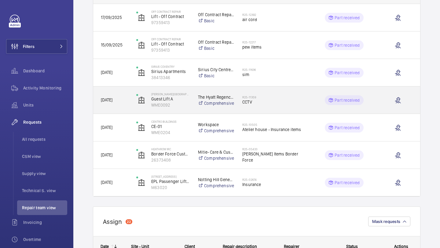
scroll to position [128, 0]
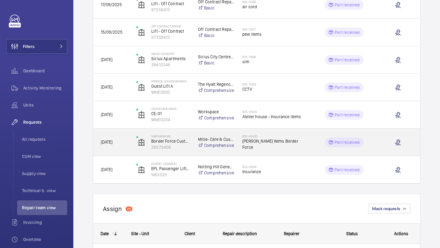
click at [270, 138] on h2 "R25-05433" at bounding box center [274, 137] width 63 height 4
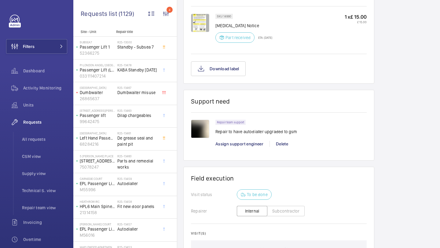
scroll to position [398, 0]
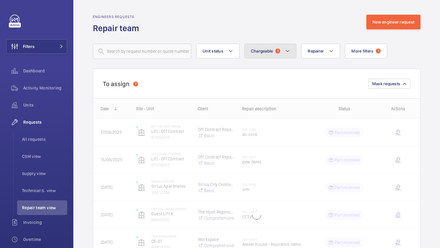
click at [274, 51] on button "Chargeable 1" at bounding box center [271, 51] width 52 height 15
click at [276, 50] on span "1" at bounding box center [278, 51] width 5 height 5
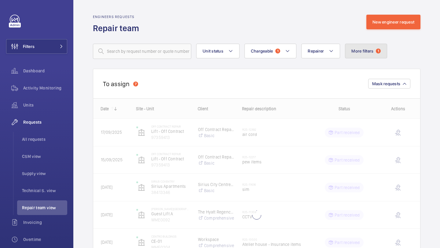
click at [380, 50] on span "1" at bounding box center [378, 51] width 5 height 5
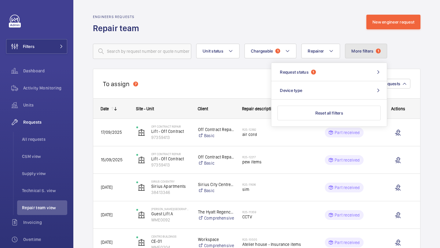
click at [369, 55] on button "More filters 1" at bounding box center [366, 51] width 42 height 15
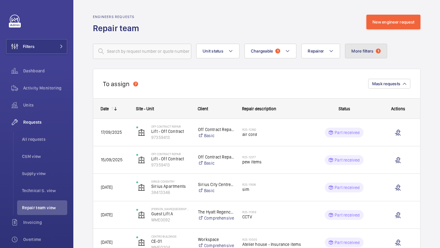
click at [379, 52] on span "1" at bounding box center [378, 51] width 5 height 5
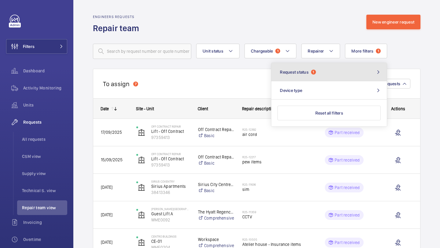
click at [324, 70] on button "Request status 1" at bounding box center [330, 72] width 116 height 18
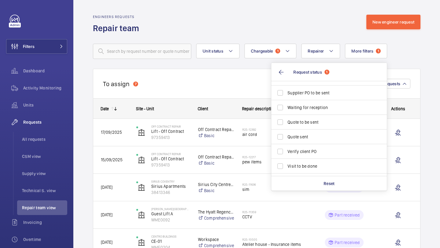
scroll to position [80, 0]
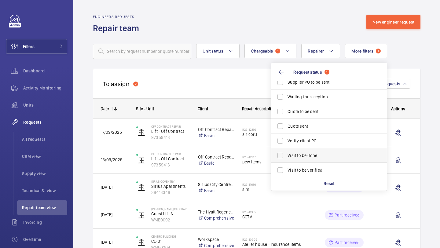
click at [322, 155] on span "Visit to be done" at bounding box center [330, 156] width 84 height 6
click at [287, 155] on input "Visit to be done" at bounding box center [280, 156] width 12 height 12
checkbox input "true"
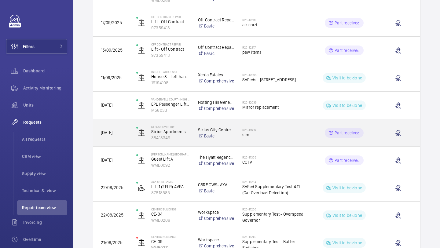
scroll to position [220, 0]
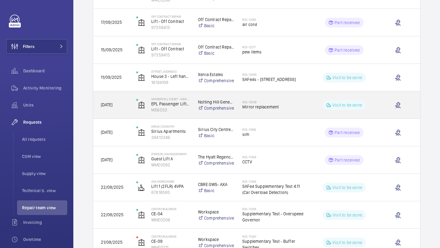
click at [266, 107] on span "Mirror replacement" at bounding box center [274, 107] width 63 height 6
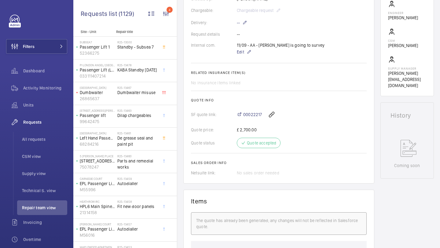
scroll to position [191, 0]
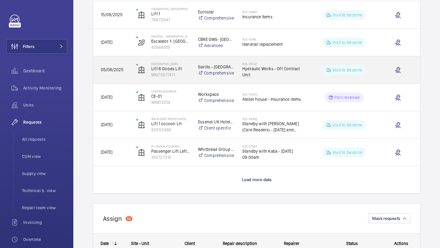
scroll to position [510, 0]
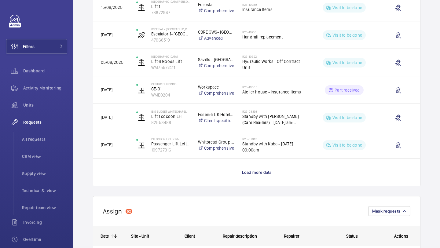
click at [260, 169] on wm-front-load-more-cell "Load more data" at bounding box center [256, 172] width 327 height 27
click at [260, 172] on span "Load more data" at bounding box center [257, 172] width 30 height 5
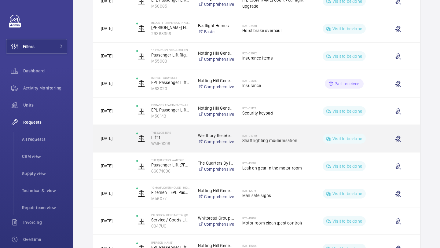
scroll to position [742, 0]
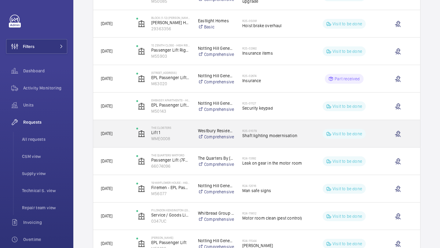
click at [266, 128] on div "R25-01079 Shaft lighting modernisation" at bounding box center [274, 134] width 63 height 18
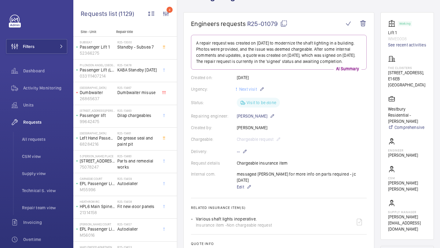
scroll to position [59, 0]
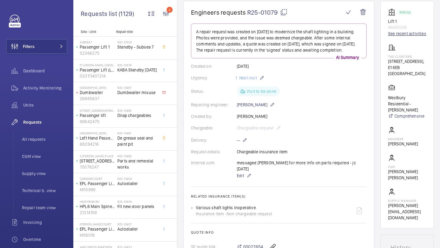
click at [399, 34] on link "See recent activities" at bounding box center [407, 34] width 38 height 6
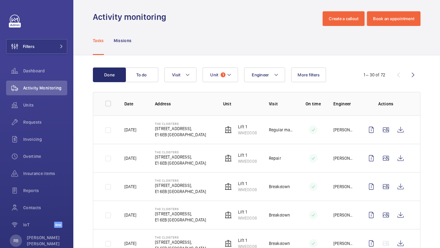
scroll to position [4, 0]
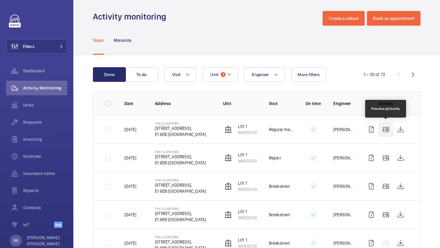
click at [384, 127] on wm-front-icon-button at bounding box center [386, 129] width 15 height 15
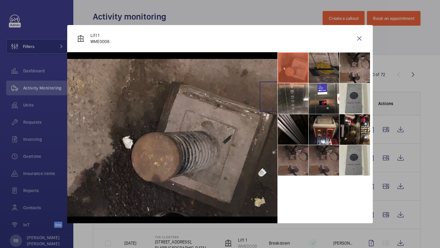
click at [275, 97] on img at bounding box center [172, 138] width 210 height 158
click at [295, 93] on li at bounding box center [293, 98] width 31 height 31
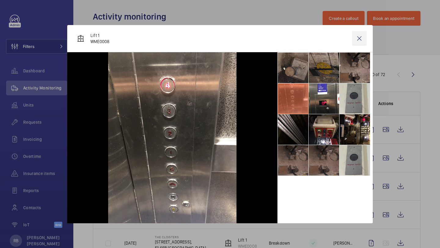
click at [365, 35] on wm-front-icon-button at bounding box center [359, 38] width 15 height 15
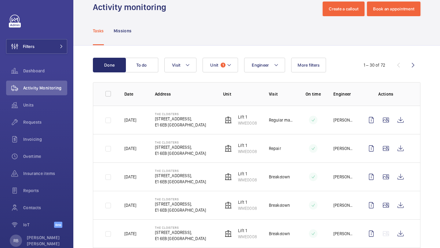
scroll to position [24, 0]
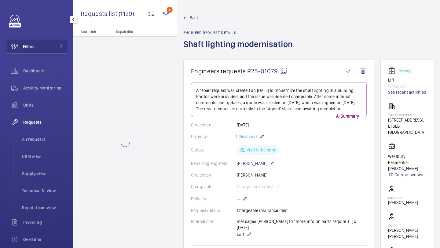
scroll to position [149, 0]
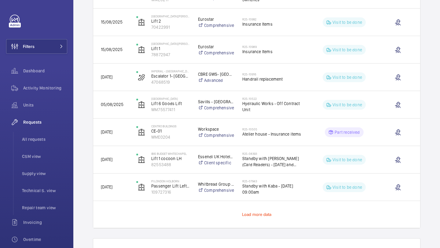
scroll to position [479, 0]
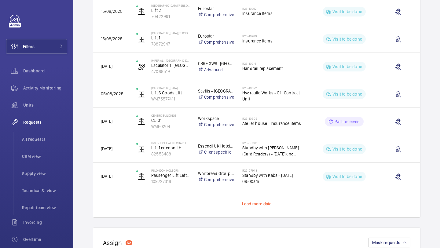
click at [259, 202] on span "Load more data" at bounding box center [257, 204] width 30 height 5
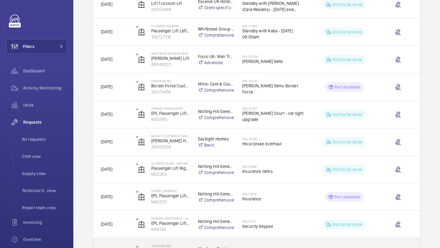
scroll to position [691, 0]
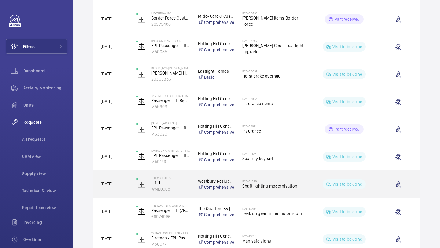
click at [267, 186] on span "Shaft lighting modernisation" at bounding box center [274, 186] width 63 height 6
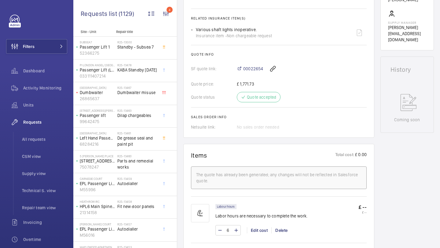
scroll to position [508, 0]
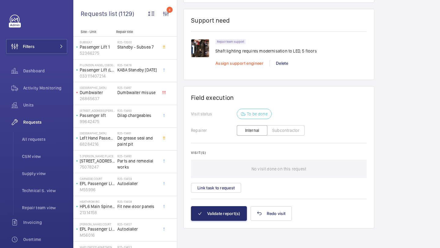
click at [243, 66] on span "Assign support engineer" at bounding box center [240, 63] width 48 height 5
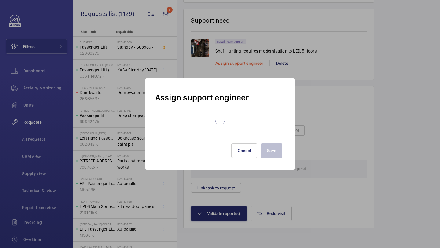
scroll to position [460, 0]
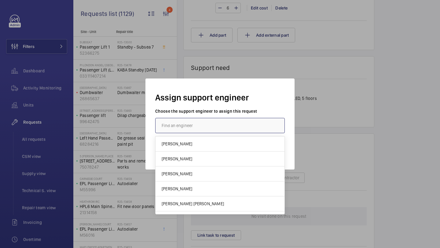
click at [211, 121] on input "text" at bounding box center [220, 125] width 130 height 15
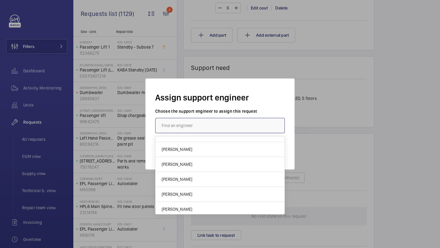
scroll to position [114, 0]
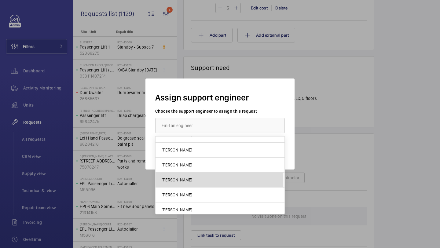
click at [191, 184] on mat-option "[PERSON_NAME]" at bounding box center [220, 180] width 129 height 15
type input "[PERSON_NAME]"
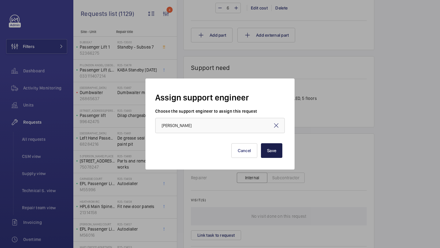
click at [277, 149] on button "Save" at bounding box center [271, 150] width 21 height 15
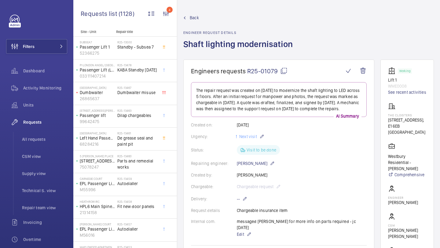
scroll to position [426, 0]
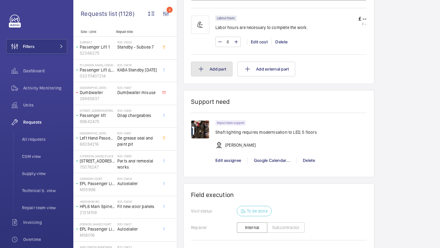
click at [220, 76] on button "Add part" at bounding box center [212, 69] width 42 height 15
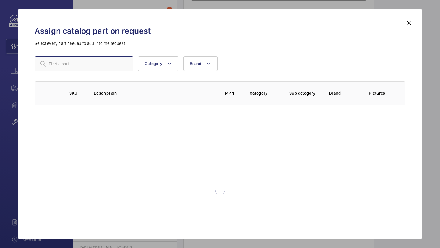
click at [101, 65] on input "text" at bounding box center [84, 63] width 98 height 15
click at [100, 65] on input "text" at bounding box center [84, 63] width 98 height 15
click at [80, 73] on div "Category Brand More filters Reset all filters SKU Description MPN Category Sub …" at bounding box center [220, 132] width 371 height 153
click at [84, 64] on input "text" at bounding box center [84, 63] width 98 height 15
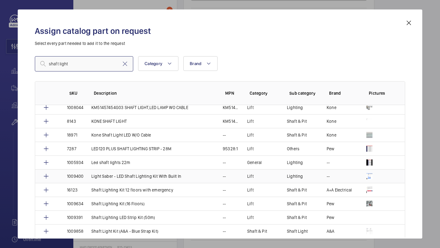
scroll to position [31, 0]
type input "shaft light"
click at [172, 148] on td "LED120 PLUS SHAFT LIGHTING STRIP - 28M" at bounding box center [150, 149] width 132 height 14
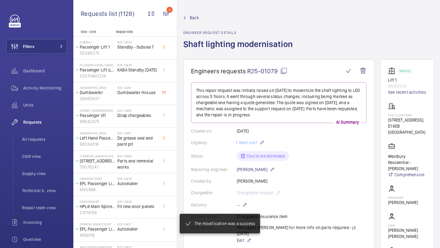
scroll to position [438, 0]
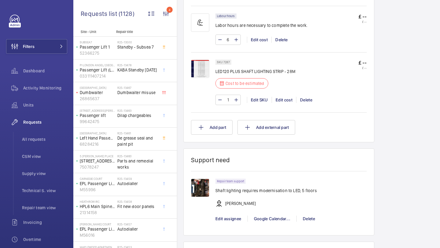
click at [197, 65] on img at bounding box center [200, 69] width 18 height 18
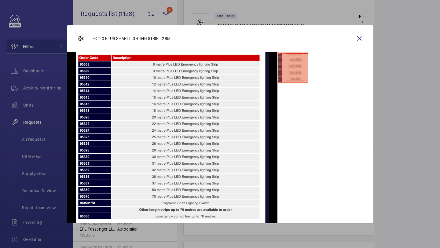
click at [358, 39] on wm-front-icon-button at bounding box center [359, 38] width 15 height 15
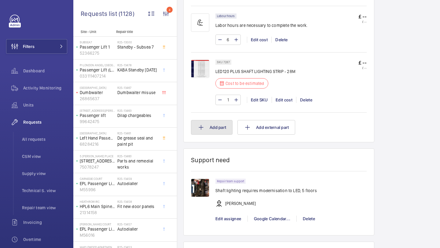
click at [217, 120] on button "Add part" at bounding box center [212, 127] width 42 height 15
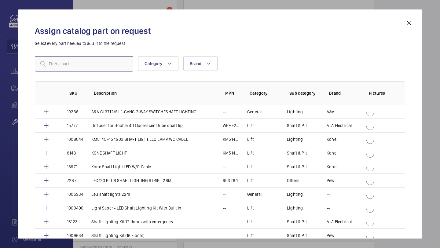
click at [81, 71] on input "text" at bounding box center [84, 63] width 98 height 15
click at [81, 69] on input "text" at bounding box center [84, 63] width 98 height 15
click at [93, 62] on input "led120" at bounding box center [84, 63] width 98 height 15
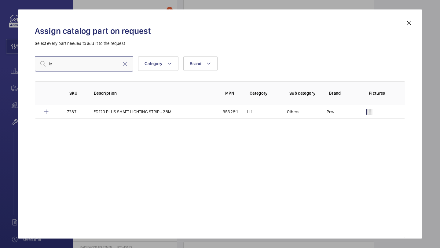
type input "l"
click at [57, 64] on input "pew shaft light" at bounding box center [84, 63] width 98 height 15
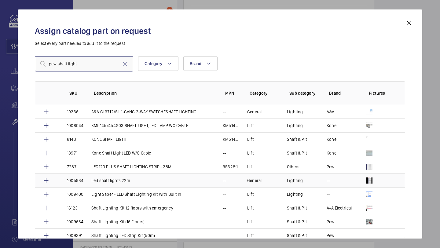
type input "pew shaft light"
click at [291, 178] on p "Lighting" at bounding box center [295, 181] width 16 height 6
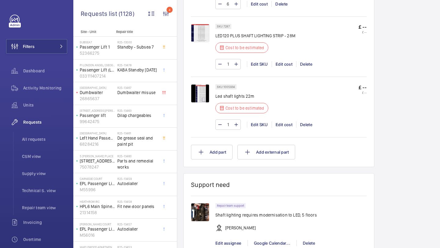
scroll to position [447, 0]
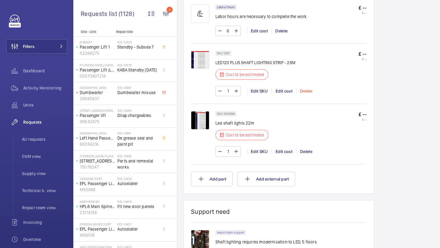
click at [309, 88] on div "Delete" at bounding box center [306, 91] width 20 height 6
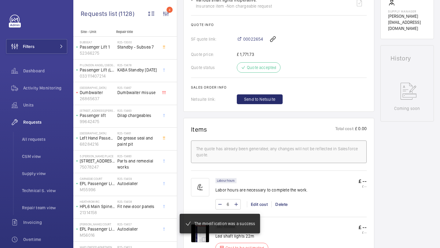
scroll to position [358, 0]
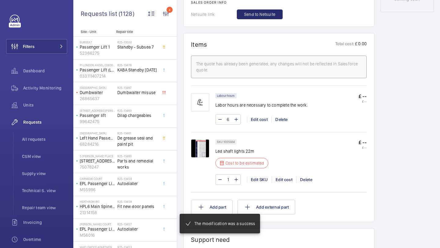
click at [202, 147] on img at bounding box center [200, 148] width 18 height 18
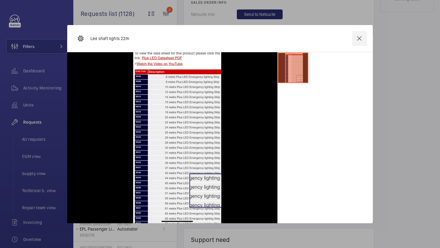
click at [361, 40] on wm-front-icon-button at bounding box center [359, 38] width 15 height 15
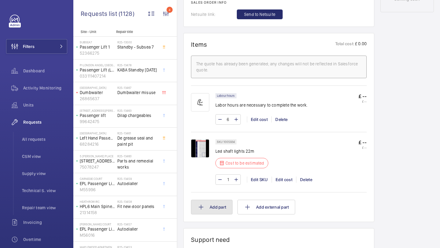
click at [208, 208] on button "Add part" at bounding box center [212, 207] width 42 height 15
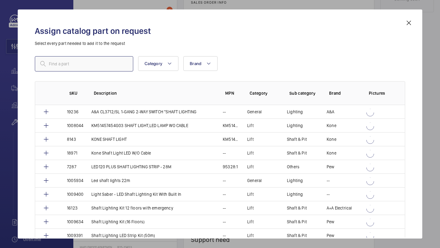
click at [92, 64] on input "text" at bounding box center [84, 63] width 98 height 15
click at [92, 64] on input "led" at bounding box center [84, 63] width 98 height 15
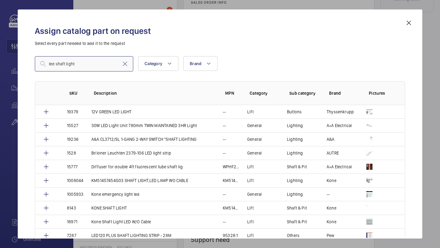
click at [109, 67] on input "led shaft light" at bounding box center [84, 63] width 98 height 15
type input "pulse switch"
click at [96, 68] on input "pulse switch" at bounding box center [84, 63] width 98 height 15
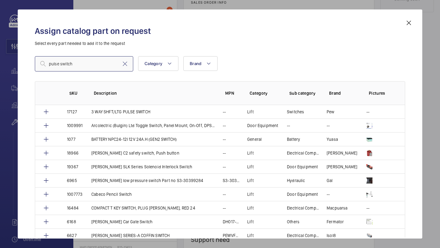
click at [79, 62] on input "pulse switch" at bounding box center [84, 63] width 98 height 15
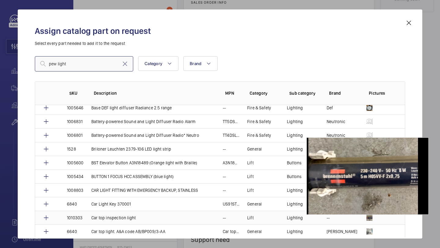
scroll to position [248, 0]
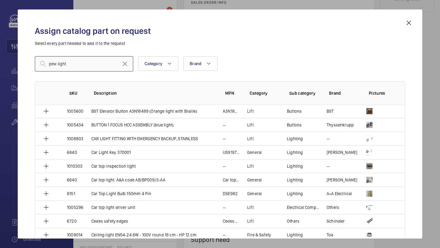
click at [117, 65] on input "pew light" at bounding box center [84, 63] width 98 height 15
type input "pew light"
click at [125, 63] on mat-icon at bounding box center [124, 63] width 7 height 7
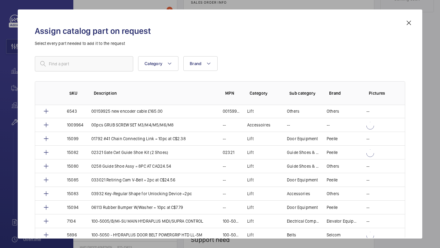
click at [419, 20] on div "Assign catalog part on request Select every part needed to add it to the reques…" at bounding box center [220, 123] width 405 height 229
click at [406, 21] on mat-icon at bounding box center [409, 22] width 7 height 7
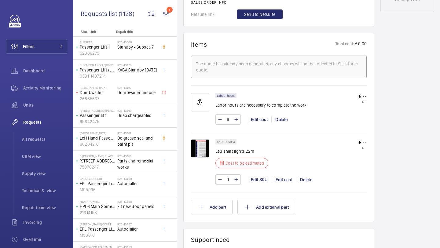
click at [215, 118] on div at bounding box center [203, 108] width 24 height 31
click at [219, 216] on wm-front-card "Items Total cost: £ 0.00 The quote has already been generated; any changes will…" at bounding box center [278, 127] width 191 height 189
click at [218, 204] on button "Add part" at bounding box center [212, 207] width 42 height 15
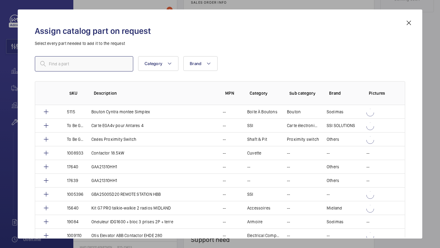
click at [111, 67] on input "text" at bounding box center [84, 63] width 98 height 15
paste input "SW2937"
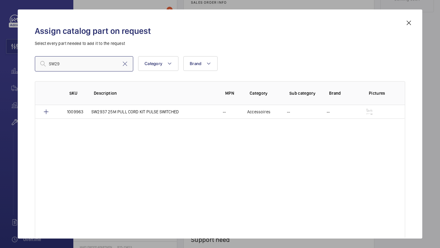
click at [73, 66] on input "SW29" at bounding box center [84, 63] width 98 height 15
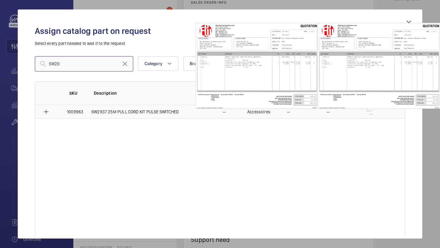
type input "SW29"
click at [369, 112] on img at bounding box center [370, 112] width 6 height 6
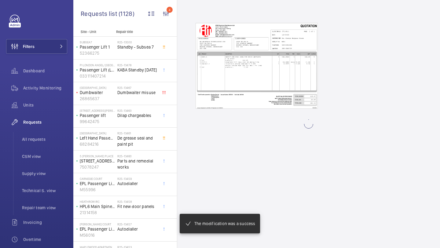
click at [265, 73] on wm-front-async-data-loader at bounding box center [308, 124] width 263 height 248
click at [364, 57] on wm-front-async-data-loader at bounding box center [308, 124] width 263 height 248
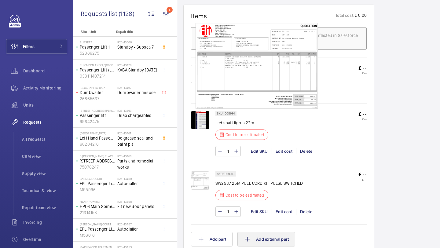
scroll to position [380, 0]
click at [202, 179] on img at bounding box center [200, 181] width 18 height 18
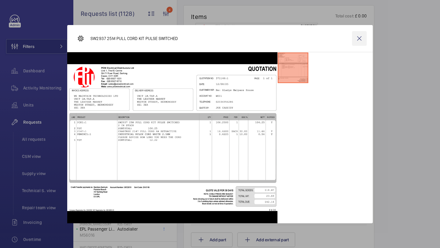
click at [359, 40] on wm-front-icon-button at bounding box center [359, 38] width 15 height 15
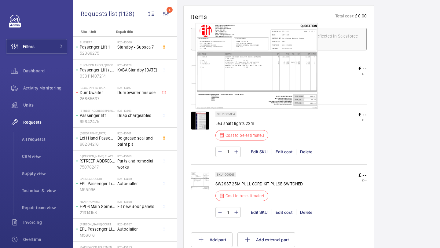
scroll to position [390, 0]
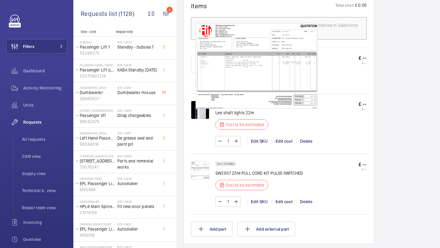
click at [205, 170] on img at bounding box center [200, 170] width 18 height 18
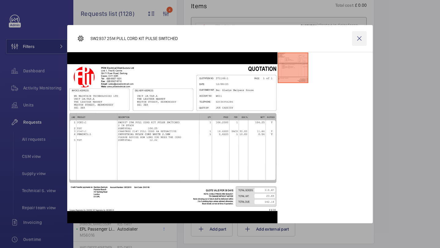
click at [361, 37] on wm-front-icon-button at bounding box center [359, 38] width 15 height 15
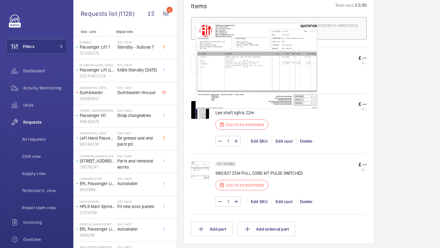
click at [206, 171] on img at bounding box center [200, 170] width 18 height 18
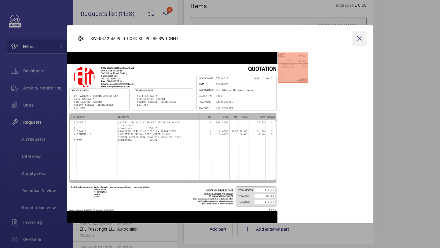
click at [362, 34] on wm-front-icon-button at bounding box center [359, 38] width 15 height 15
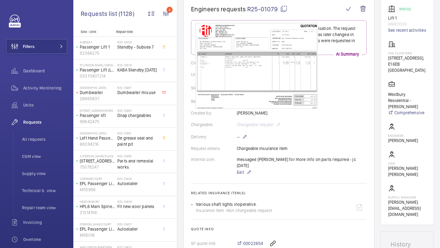
scroll to position [59, 0]
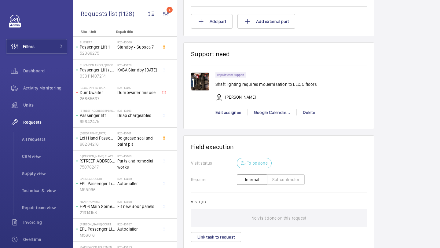
scroll to position [602, 0]
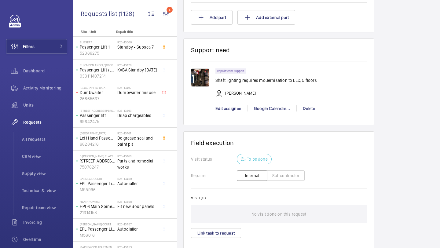
click at [198, 75] on img at bounding box center [200, 78] width 18 height 18
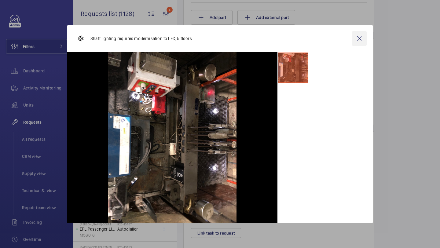
click at [360, 39] on wm-front-icon-button at bounding box center [359, 38] width 15 height 15
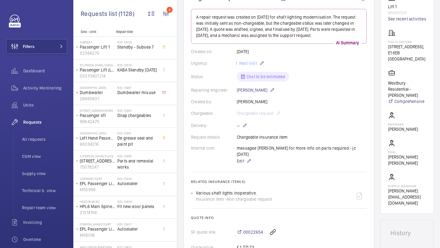
scroll to position [84, 0]
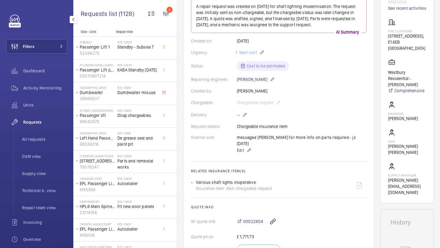
click at [57, 56] on div "Filters Dashboard Activity Monitoring Units Requests All requests CSM view Supp…" at bounding box center [36, 166] width 61 height 303
click at [57, 50] on button "Filters" at bounding box center [36, 46] width 61 height 15
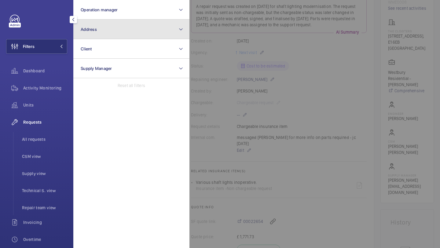
click at [94, 32] on button "Address" at bounding box center [131, 30] width 116 height 20
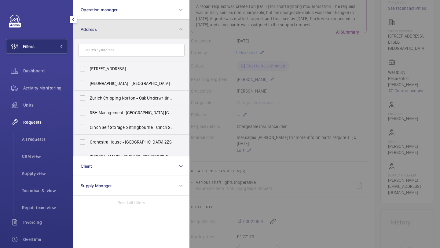
click at [94, 32] on button "Address" at bounding box center [131, 30] width 116 height 20
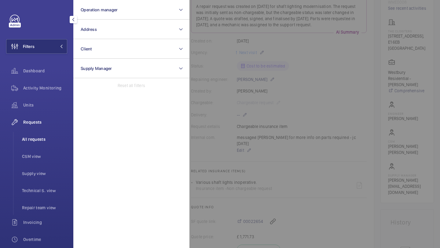
click at [30, 132] on li "All requests" at bounding box center [42, 139] width 50 height 15
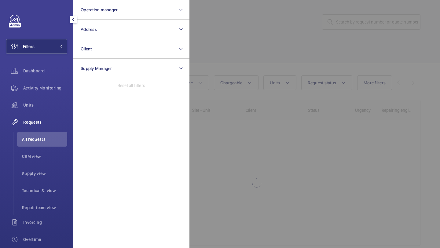
click at [242, 46] on div at bounding box center [410, 124] width 440 height 248
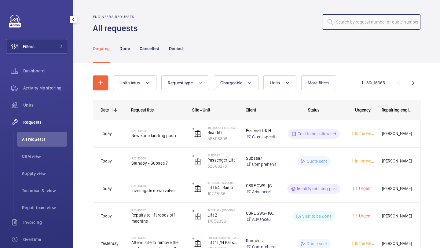
click at [346, 25] on input "text" at bounding box center [371, 21] width 98 height 15
click at [372, 13] on wm-front-admin-header "Engineers requests All requests" at bounding box center [256, 17] width 367 height 34
click at [351, 24] on input "text" at bounding box center [371, 21] width 98 height 15
paste input "R25-12346"
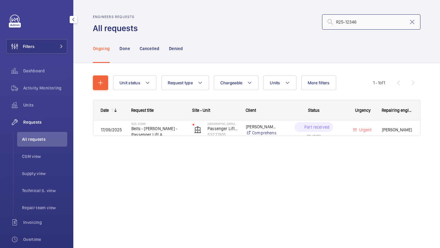
click at [336, 20] on input "R25-12346" at bounding box center [371, 21] width 98 height 15
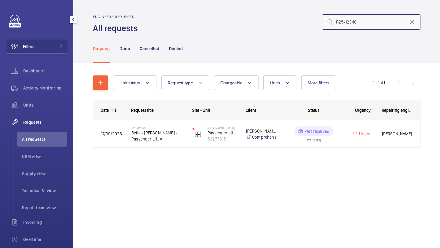
click at [369, 28] on input "R25-12346" at bounding box center [371, 21] width 98 height 15
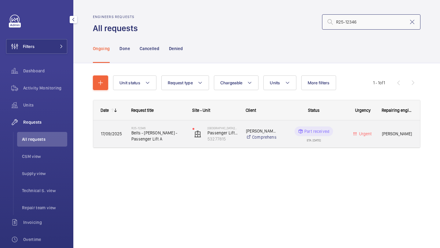
type input "R25-12346"
click at [162, 137] on span "Belts - [PERSON_NAME] - Passenger Lift A" at bounding box center [158, 136] width 53 height 12
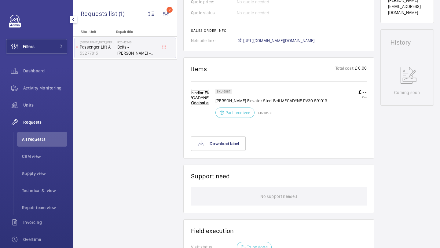
scroll to position [273, 0]
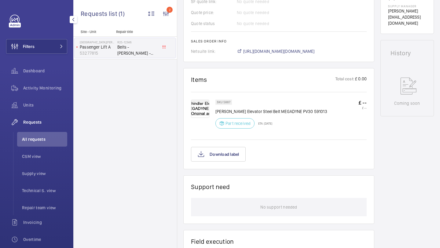
click at [263, 107] on div "SKU 5887 [PERSON_NAME] Elevator Steel Belt MEGADYNE PV30 591013 Part received E…" at bounding box center [272, 116] width 112 height 33
click at [263, 111] on p "[PERSON_NAME] Elevator Steel Belt MEGADYNE PV30 591013" at bounding box center [272, 112] width 112 height 6
click at [263, 112] on p "[PERSON_NAME] Elevator Steel Belt MEGADYNE PV30 591013" at bounding box center [272, 112] width 112 height 6
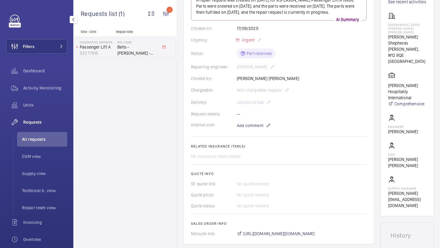
scroll to position [82, 0]
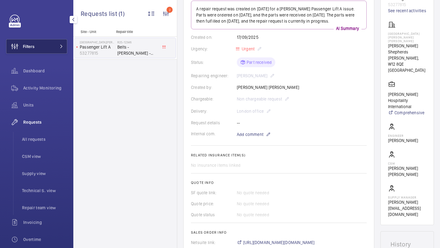
click at [59, 46] on span at bounding box center [59, 47] width 7 height 4
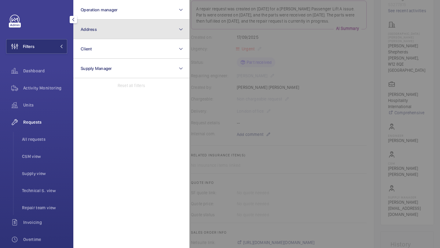
click at [102, 32] on button "Address" at bounding box center [131, 30] width 116 height 20
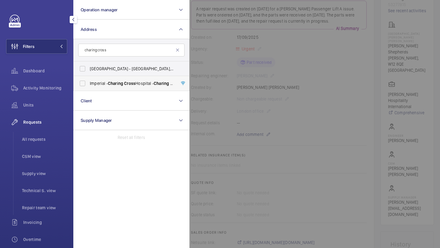
type input "charing cross"
click at [107, 86] on span "[GEOGRAPHIC_DATA] - [GEOGRAPHIC_DATA]" at bounding box center [132, 83] width 84 height 6
click at [89, 86] on input "[GEOGRAPHIC_DATA] - [GEOGRAPHIC_DATA]" at bounding box center [82, 83] width 12 height 12
checkbox input "true"
click at [299, 80] on div at bounding box center [410, 124] width 440 height 248
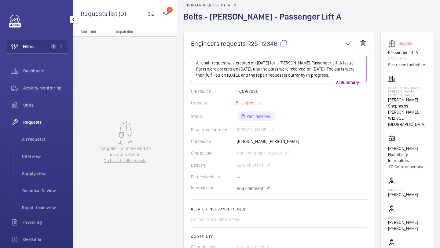
scroll to position [49, 0]
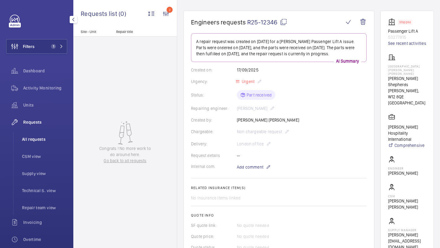
click at [39, 139] on span "All requests" at bounding box center [44, 139] width 45 height 6
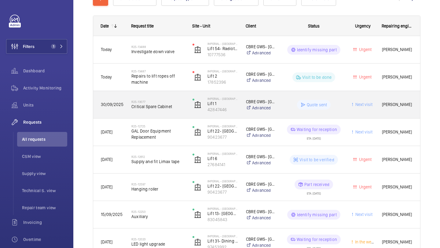
scroll to position [89, 0]
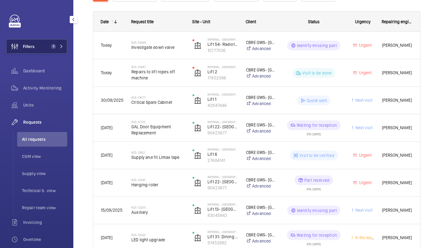
click at [53, 52] on button "Filters 1" at bounding box center [36, 46] width 61 height 15
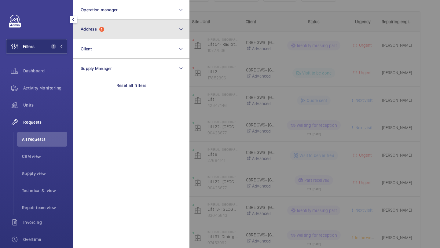
click at [93, 31] on span "Address" at bounding box center [89, 29] width 16 height 5
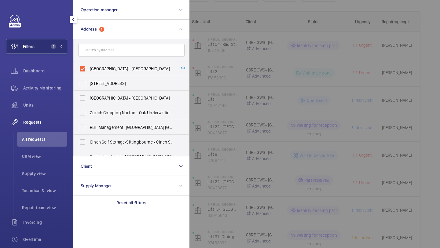
click at [225, 24] on div at bounding box center [410, 124] width 440 height 248
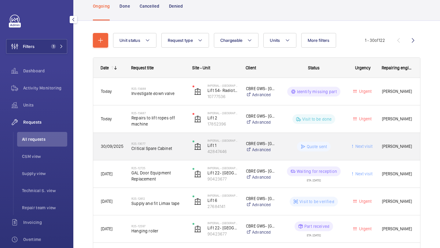
scroll to position [0, 0]
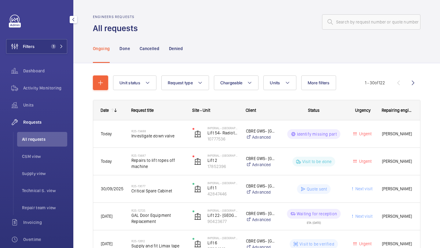
click at [276, 80] on button "Units" at bounding box center [280, 83] width 33 height 15
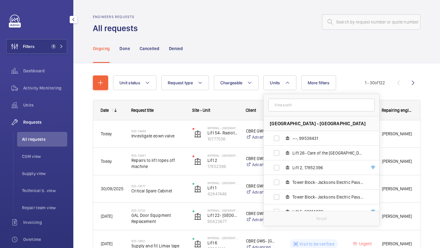
click at [284, 108] on input "text" at bounding box center [322, 105] width 106 height 13
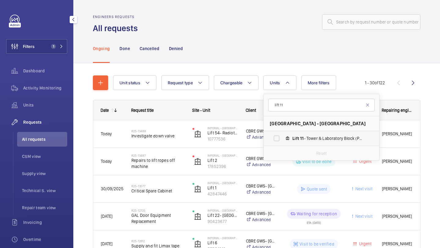
type input "lift 11"
click at [284, 138] on label "Lift 11 - Tower & Laboratory Block (Passenger), 70627739" at bounding box center [317, 138] width 106 height 15
click at [283, 138] on input "Lift 11 - Tower & Laboratory Block (Passenger), 70627739" at bounding box center [277, 138] width 12 height 12
checkbox input "true"
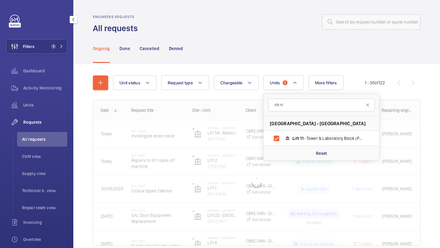
click at [430, 109] on div "Unit status Request type Chargeable Units 1 lift 11 [GEOGRAPHIC_DATA] - [GEOGRA…" at bounding box center [256, 169] width 367 height 212
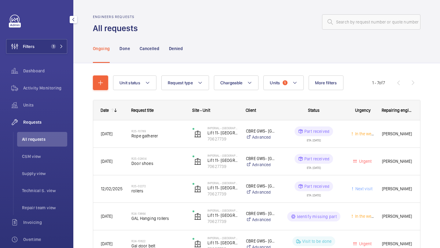
click at [119, 51] on nav "Ongoing Done Cancelled Denied" at bounding box center [138, 48] width 90 height 29
click at [121, 51] on p "Done" at bounding box center [125, 49] width 10 height 6
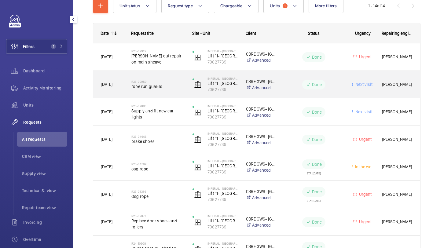
scroll to position [78, 0]
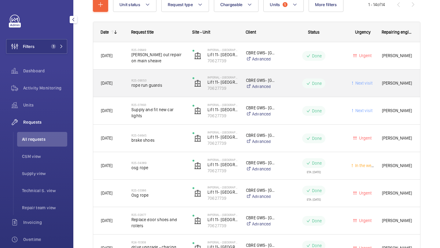
click at [167, 84] on span "rope run guards" at bounding box center [158, 85] width 53 height 6
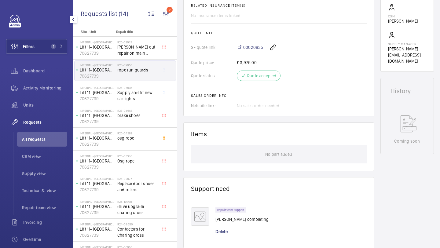
scroll to position [204, 0]
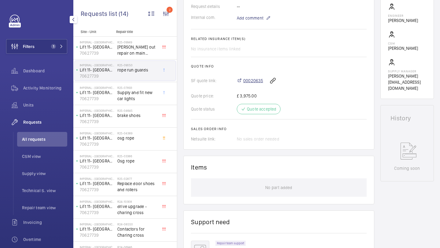
click at [254, 79] on span "00020635" at bounding box center [253, 81] width 20 height 6
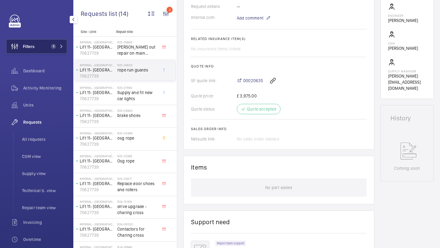
click at [60, 46] on mat-icon at bounding box center [62, 47] width 4 height 4
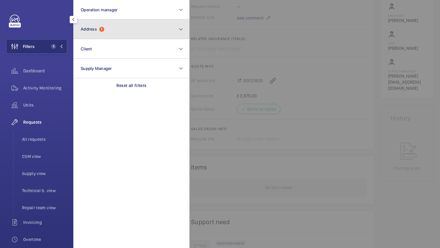
click at [108, 29] on button "Address 1" at bounding box center [131, 30] width 116 height 20
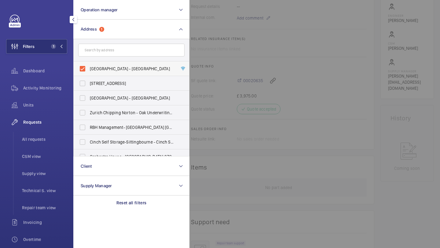
click at [101, 72] on span "[GEOGRAPHIC_DATA] - [GEOGRAPHIC_DATA]" at bounding box center [132, 69] width 84 height 6
click at [89, 72] on input "[GEOGRAPHIC_DATA] - [GEOGRAPHIC_DATA]" at bounding box center [82, 69] width 12 height 12
checkbox input "false"
click at [107, 57] on form at bounding box center [132, 50] width 116 height 22
click at [109, 53] on input "text" at bounding box center [131, 50] width 106 height 13
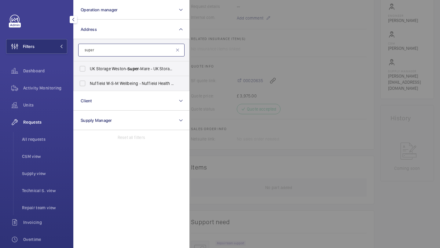
click at [104, 46] on input "super" at bounding box center [131, 50] width 106 height 13
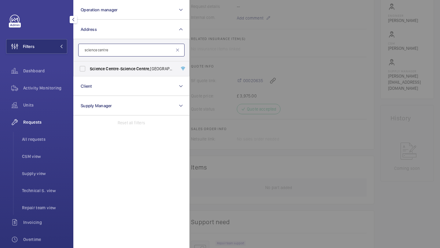
type input "science centre"
click at [111, 72] on span "[GEOGRAPHIC_DATA]" at bounding box center [132, 69] width 84 height 6
click at [89, 72] on input "[GEOGRAPHIC_DATA]" at bounding box center [82, 69] width 12 height 12
checkbox input "true"
click at [236, 54] on div at bounding box center [410, 124] width 440 height 248
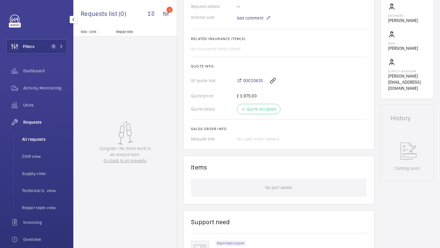
click at [27, 144] on li "All requests" at bounding box center [42, 139] width 50 height 15
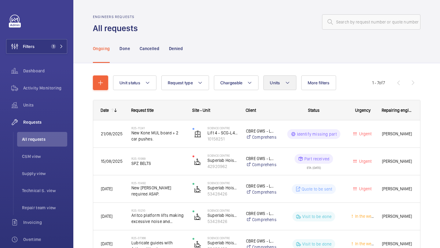
scroll to position [3, 0]
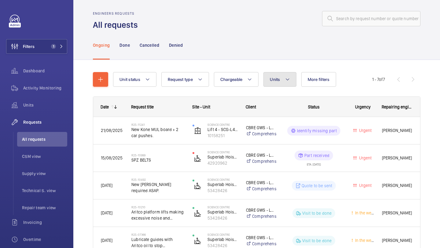
click at [274, 78] on span "Units" at bounding box center [275, 79] width 10 height 5
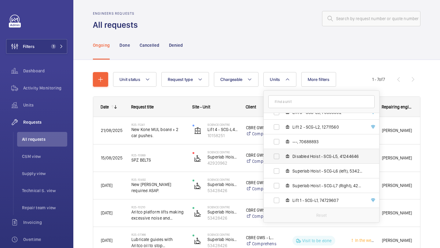
scroll to position [33, 0]
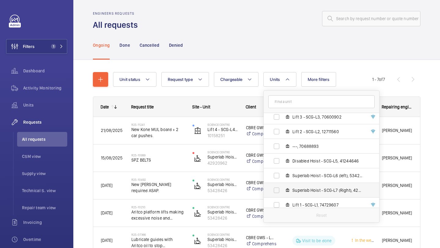
click at [305, 189] on span "Superlab Hoist - SCG-L7 (Right), 42920962" at bounding box center [328, 190] width 71 height 6
click at [283, 189] on input "Superlab Hoist - SCG-L7 (Right), 42920962" at bounding box center [277, 190] width 12 height 12
checkbox input "true"
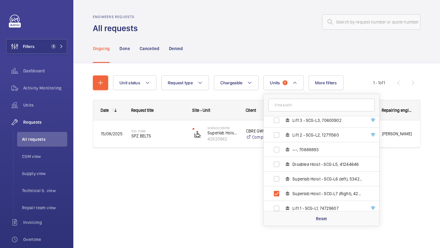
click at [439, 149] on div "Unit status Request type Chargeable Units 1 Science Centre - [GEOGRAPHIC_DATA] …" at bounding box center [256, 120] width 367 height 114
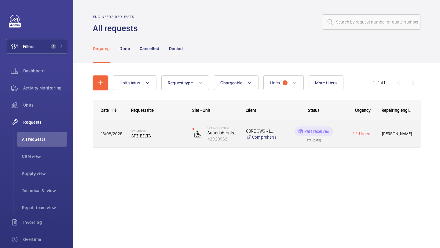
click at [171, 135] on span "SPZ BELTS" at bounding box center [158, 136] width 53 height 6
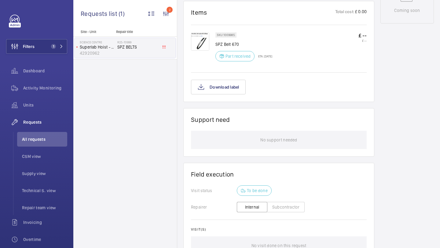
scroll to position [344, 0]
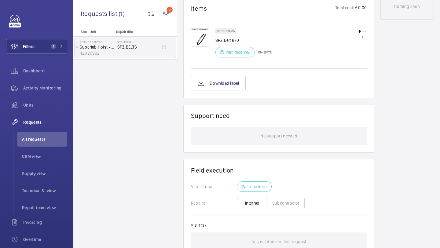
click at [202, 38] on img at bounding box center [200, 37] width 18 height 18
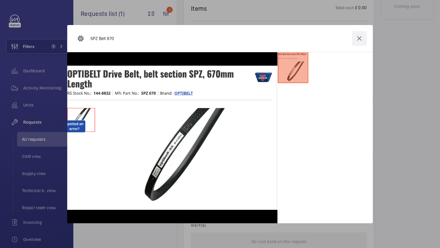
click at [364, 37] on wm-front-icon-button at bounding box center [359, 38] width 15 height 15
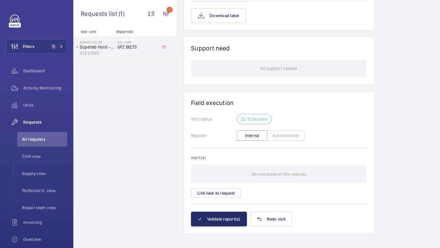
scroll to position [418, 0]
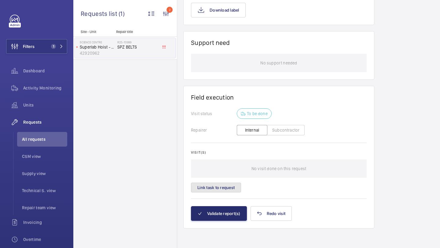
click at [213, 187] on button "Link task to request" at bounding box center [216, 188] width 50 height 10
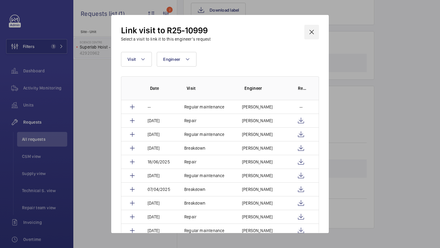
click at [313, 34] on wm-front-icon-button at bounding box center [312, 32] width 15 height 15
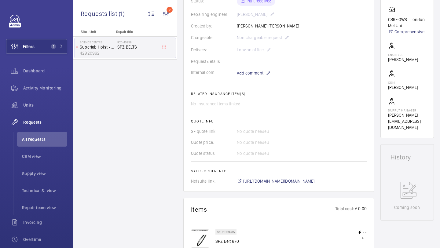
scroll to position [62, 0]
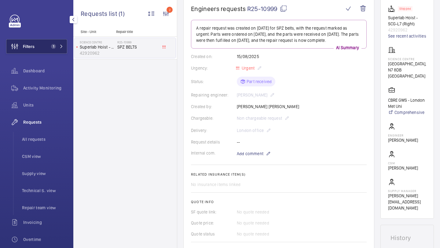
click at [49, 43] on button "Filters 1" at bounding box center [36, 46] width 61 height 15
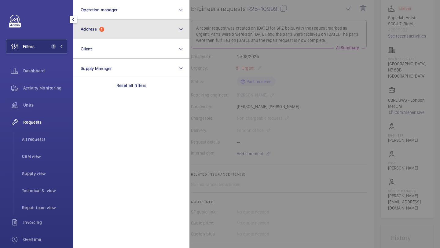
click at [95, 29] on span "Address" at bounding box center [89, 29] width 16 height 5
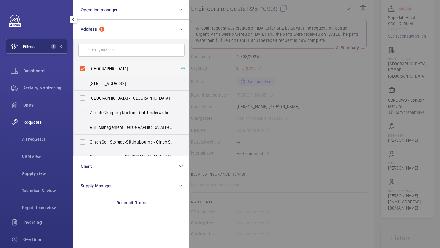
click at [94, 64] on label "[GEOGRAPHIC_DATA]" at bounding box center [127, 68] width 106 height 15
click at [89, 64] on input "[GEOGRAPHIC_DATA]" at bounding box center [82, 69] width 12 height 12
checkbox input "false"
click at [104, 51] on input "text" at bounding box center [131, 50] width 106 height 13
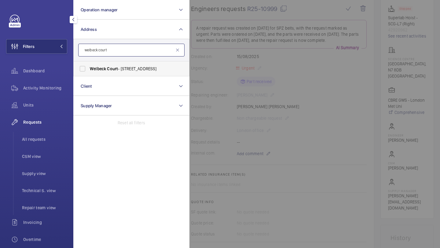
type input "welbeck court"
click at [100, 69] on span "Welbeck" at bounding box center [98, 68] width 16 height 5
click at [89, 69] on input "[GEOGRAPHIC_DATA] - [STREET_ADDRESS]" at bounding box center [82, 69] width 12 height 12
checkbox input "true"
click at [213, 46] on div at bounding box center [410, 124] width 440 height 248
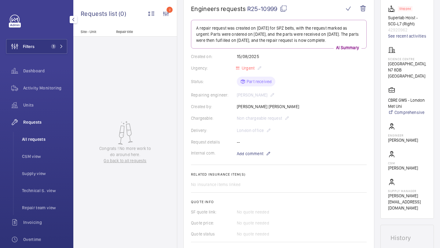
click at [34, 135] on li "All requests" at bounding box center [42, 139] width 50 height 15
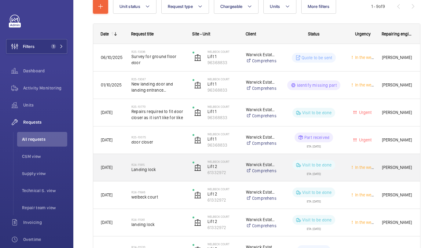
scroll to position [79, 0]
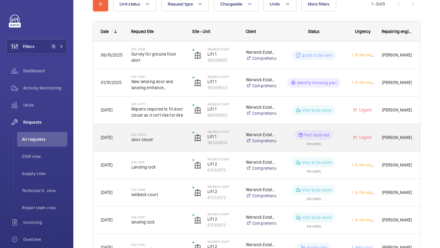
click at [180, 138] on span "door closer" at bounding box center [158, 140] width 53 height 6
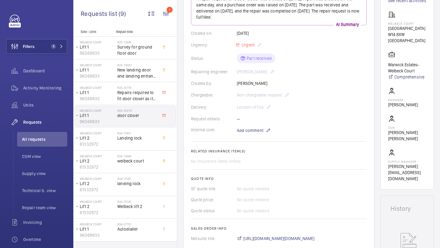
scroll to position [85, 0]
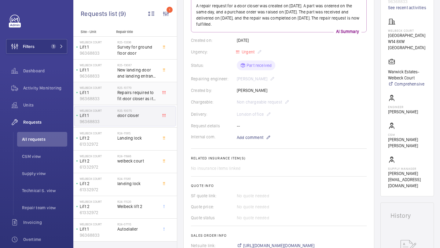
click at [145, 96] on span "Repairs required to fit door closer as it isn't like for like" at bounding box center [137, 96] width 40 height 12
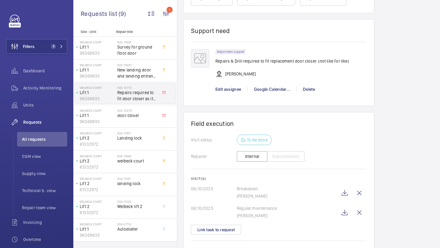
scroll to position [424, 0]
click at [225, 90] on span "Edit assignee" at bounding box center [229, 89] width 26 height 5
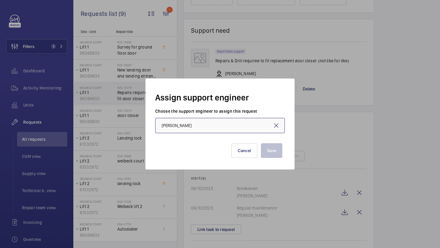
click at [215, 122] on input "James Shillibeer" at bounding box center [220, 125] width 130 height 15
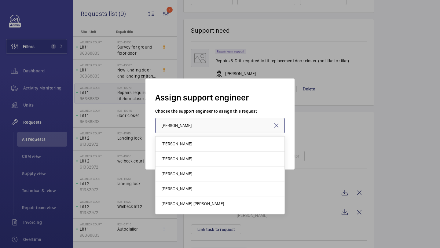
click at [218, 120] on input "[PERSON_NAME]" at bounding box center [220, 125] width 130 height 15
click at [210, 152] on mat-option "[PERSON_NAME]" at bounding box center [220, 159] width 129 height 15
type input "[PERSON_NAME]"
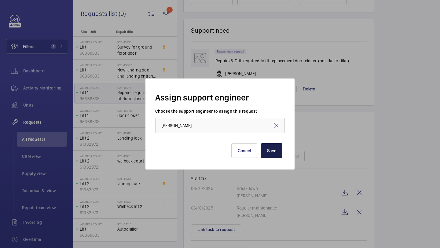
click at [263, 149] on button "Save" at bounding box center [271, 150] width 21 height 15
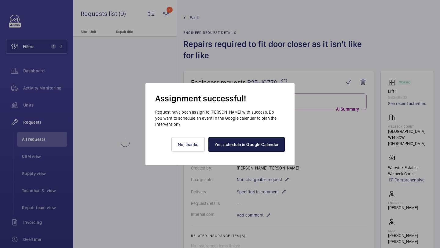
click at [237, 142] on link "Yes, schedule in Google Calendar" at bounding box center [247, 144] width 76 height 15
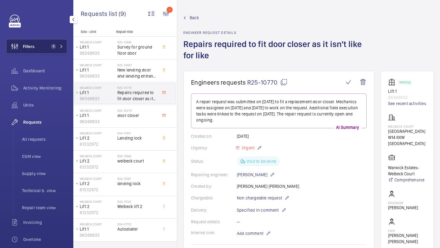
click at [57, 41] on button "Filters 1" at bounding box center [36, 46] width 61 height 15
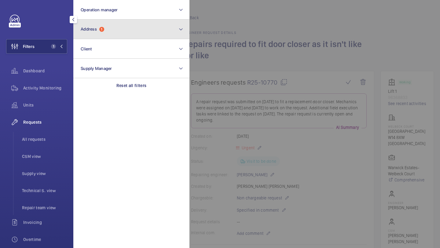
click at [84, 38] on button "Address 1" at bounding box center [131, 30] width 116 height 20
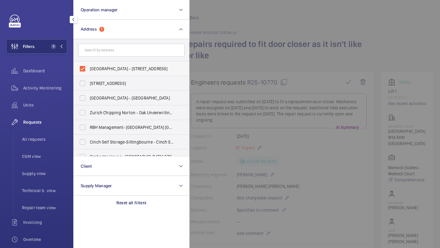
click at [93, 68] on span "Welbeck Court - Addison Bridge Place, LONDON W14 8XW" at bounding box center [132, 69] width 84 height 6
click at [89, 68] on input "Welbeck Court - Addison Bridge Place, LONDON W14 8XW" at bounding box center [82, 69] width 12 height 12
checkbox input "false"
click at [33, 203] on li "Repair team view" at bounding box center [42, 208] width 50 height 15
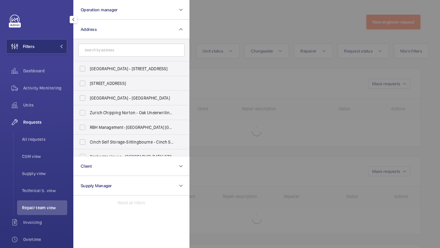
click at [325, 71] on div at bounding box center [410, 124] width 440 height 248
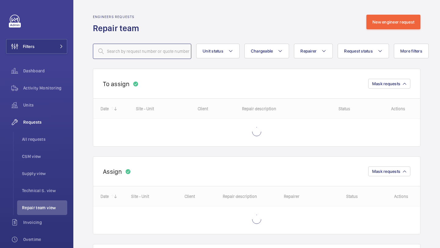
click at [170, 55] on input "text" at bounding box center [142, 51] width 98 height 15
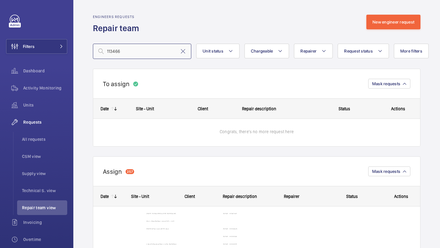
click at [111, 50] on input "113466" at bounding box center [142, 51] width 98 height 15
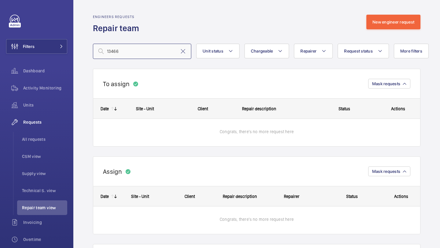
click at [124, 52] on input "13466" at bounding box center [142, 51] width 98 height 15
click at [123, 52] on input "13466" at bounding box center [142, 51] width 98 height 15
type input "13466"
click at [45, 136] on span "All requests" at bounding box center [44, 139] width 45 height 6
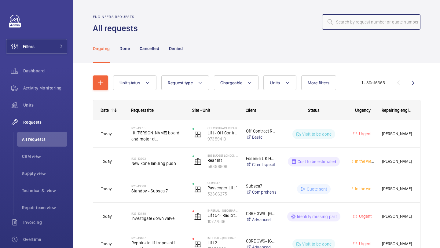
click at [356, 20] on input "text" at bounding box center [371, 21] width 98 height 15
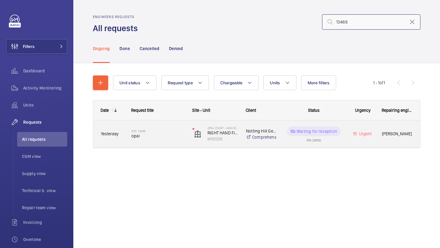
type input "13466"
click at [186, 123] on div "Opal Court - High Risk Building RIGHT HAND Fire Fighting Lift 11 Floors Machine…" at bounding box center [211, 134] width 53 height 25
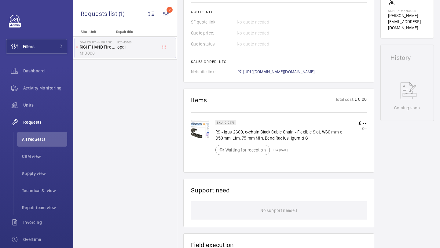
scroll to position [282, 0]
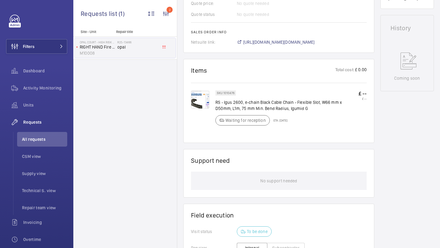
click at [201, 100] on img at bounding box center [200, 100] width 18 height 18
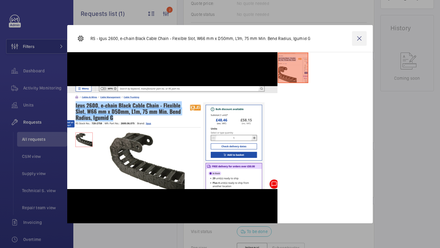
click at [361, 35] on wm-front-icon-button at bounding box center [359, 38] width 15 height 15
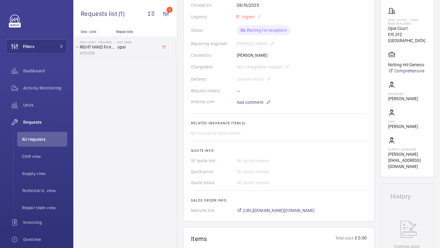
scroll to position [89, 0]
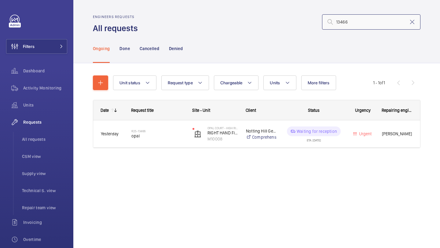
click at [352, 23] on input "13466" at bounding box center [371, 21] width 98 height 15
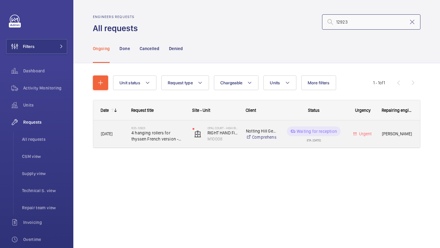
type input "12923"
click at [174, 131] on span "4 hanging rollers for thyssen French version - 69mm diameter 15mm wide" at bounding box center [158, 136] width 53 height 12
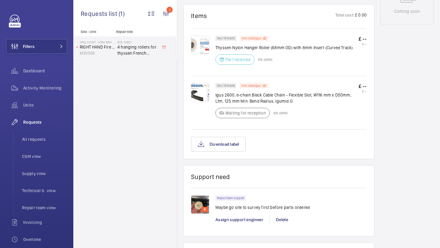
scroll to position [367, 0]
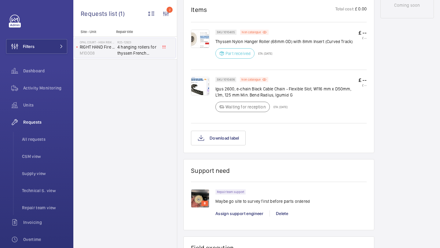
click at [243, 219] on div "Repair team support Maybe go site to survey first before parts ordered Assign s…" at bounding box center [291, 206] width 151 height 33
click at [243, 216] on span "Assign support engineer" at bounding box center [240, 213] width 48 height 5
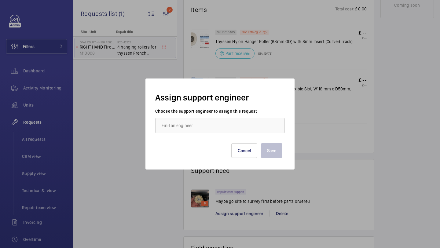
click at [230, 110] on label "Choose the support engineer to assign this request" at bounding box center [220, 111] width 130 height 6
click at [229, 115] on wm-front-autocomplete-dropdown-select "Choose the support engineer to assign this request" at bounding box center [220, 120] width 130 height 25
click at [220, 126] on input "text" at bounding box center [220, 125] width 130 height 15
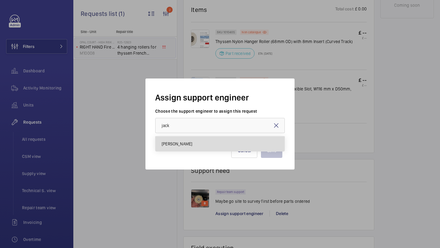
click at [208, 141] on mat-option "[PERSON_NAME]" at bounding box center [220, 144] width 129 height 15
type input "[PERSON_NAME]"
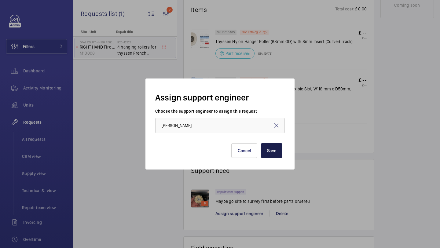
click at [269, 148] on button "Save" at bounding box center [271, 150] width 21 height 15
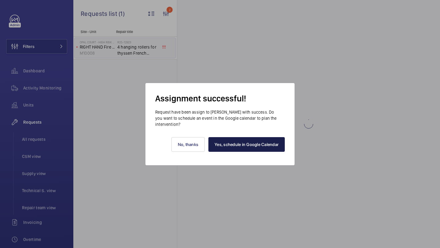
click at [236, 148] on link "Yes, schedule in Google Calendar" at bounding box center [247, 144] width 76 height 15
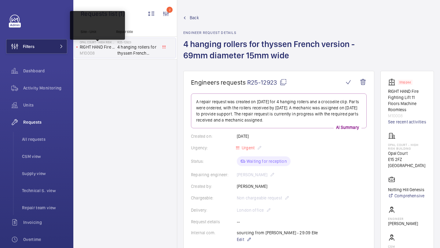
click at [58, 43] on button "Filters" at bounding box center [36, 46] width 61 height 15
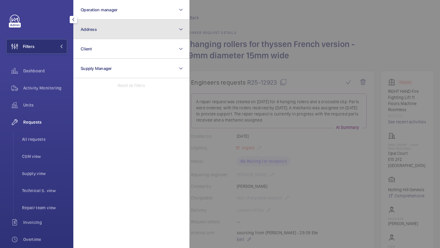
click at [93, 37] on button "Address" at bounding box center [131, 30] width 116 height 20
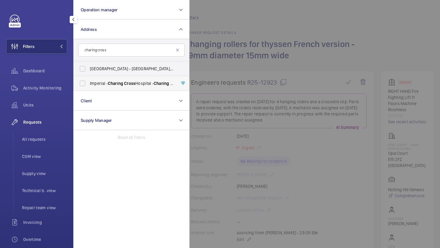
type input "charing cross"
click at [106, 84] on span "Imperial - Charing Cross Hospital - Charing Cross Hospital, LONDON W6 8RF" at bounding box center [132, 83] width 84 height 6
click at [89, 84] on input "Imperial - Charing Cross Hospital - Charing Cross Hospital, LONDON W6 8RF" at bounding box center [82, 83] width 12 height 12
checkbox input "true"
click at [302, 70] on div at bounding box center [410, 124] width 440 height 248
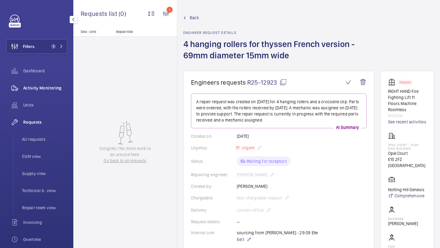
click at [35, 91] on div "Activity Monitoring" at bounding box center [36, 88] width 61 height 15
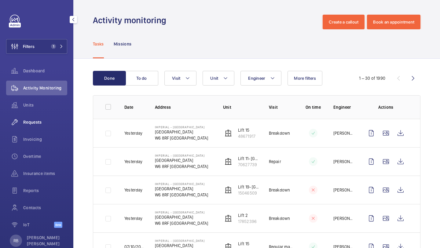
click at [41, 125] on div "Requests" at bounding box center [36, 122] width 61 height 15
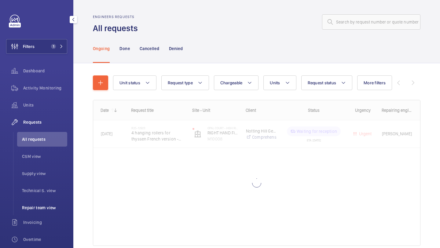
click at [44, 202] on li "Repair team view" at bounding box center [42, 208] width 50 height 15
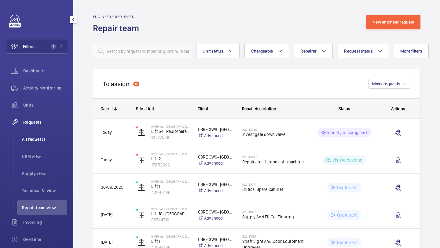
click at [43, 139] on span "All requests" at bounding box center [44, 139] width 45 height 6
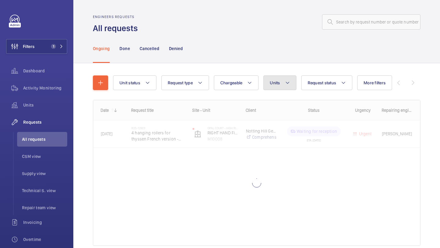
click at [281, 84] on button "Units" at bounding box center [280, 83] width 33 height 15
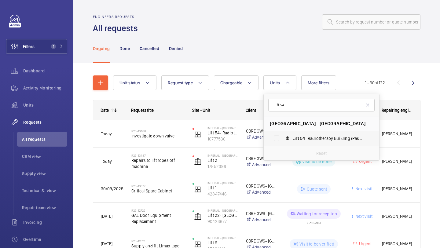
type input "lift 54"
click at [284, 141] on label "Lift 54 - Radiotherapy Building (Passenger), 10777536" at bounding box center [317, 138] width 106 height 15
click at [283, 141] on input "Lift 54 - Radiotherapy Building (Passenger), 10777536" at bounding box center [277, 138] width 12 height 12
checkbox input "true"
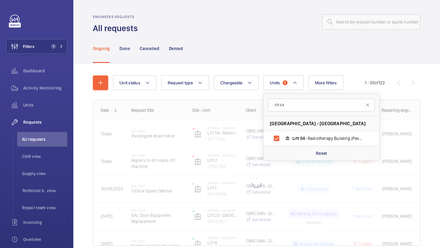
click at [435, 123] on div "Unit status Request type Chargeable Units 1 lift 54 Imperial - Charing Cross Ho…" at bounding box center [256, 169] width 367 height 212
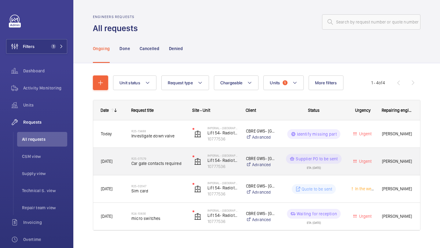
scroll to position [12, 0]
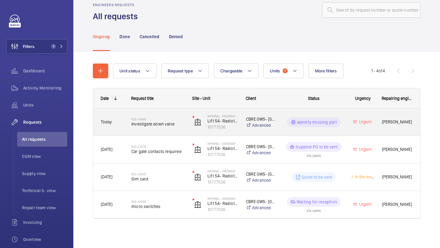
click at [184, 126] on span "Investigate down valve" at bounding box center [158, 124] width 53 height 6
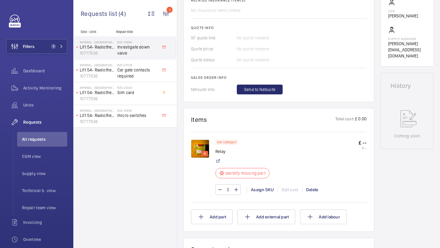
scroll to position [267, 0]
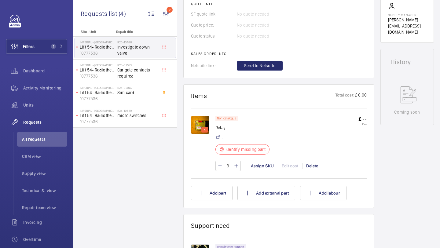
click at [199, 117] on img at bounding box center [200, 125] width 18 height 18
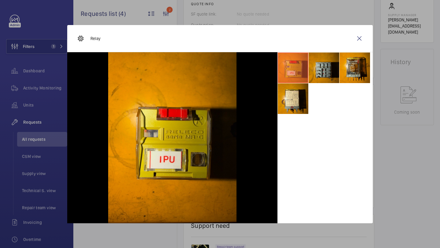
click at [330, 64] on li at bounding box center [324, 68] width 31 height 31
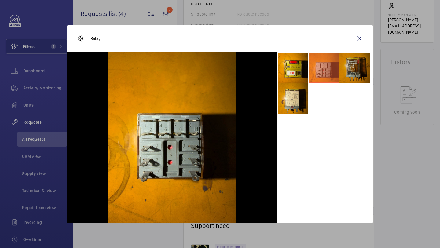
click at [351, 64] on li at bounding box center [355, 68] width 31 height 31
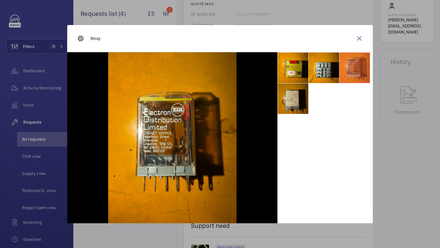
click at [306, 99] on li at bounding box center [293, 98] width 31 height 31
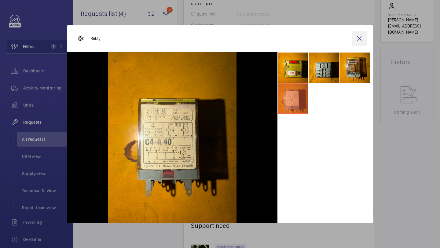
click at [357, 40] on wm-front-icon-button at bounding box center [359, 38] width 15 height 15
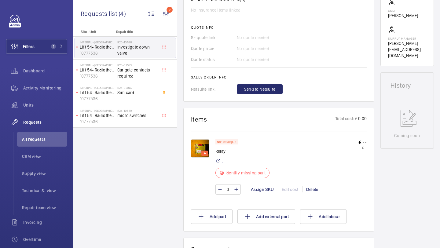
scroll to position [259, 0]
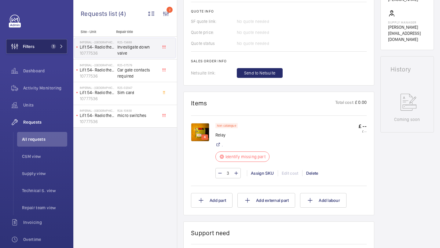
click at [53, 45] on span "1" at bounding box center [53, 46] width 5 height 5
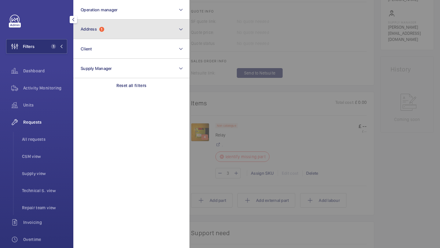
click at [105, 38] on button "Address 1" at bounding box center [131, 30] width 116 height 20
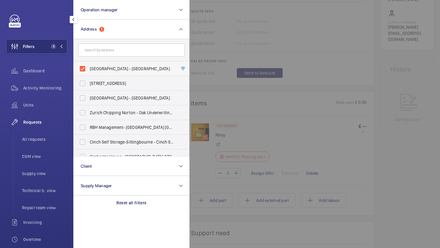
click at [109, 72] on label "Imperial - Charing Cross Hospital - Charing Cross Hospital, LONDON W6 8RF" at bounding box center [127, 68] width 106 height 15
click at [89, 72] on input "Imperial - Charing Cross Hospital - Charing Cross Hospital, LONDON W6 8RF" at bounding box center [82, 69] width 12 height 12
checkbox input "false"
click at [40, 136] on li "All requests" at bounding box center [42, 139] width 50 height 15
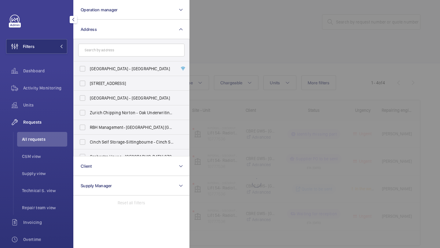
click at [346, 39] on div at bounding box center [410, 124] width 440 height 248
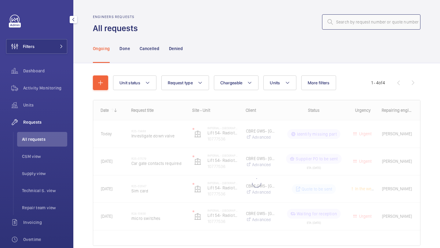
click at [360, 22] on input "text" at bounding box center [371, 21] width 98 height 15
click at [360, 21] on input "text" at bounding box center [371, 21] width 98 height 15
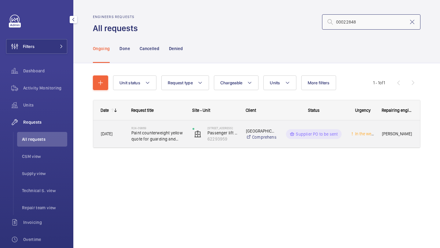
type input "00022848"
click at [174, 134] on span "Paint counterweight yellow quote for guarding and separating the lift shafts" at bounding box center [158, 136] width 53 height 12
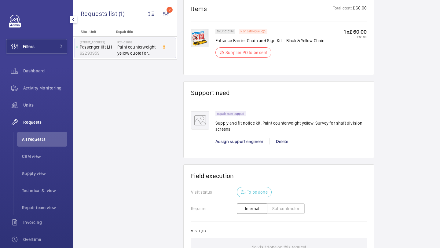
scroll to position [576, 0]
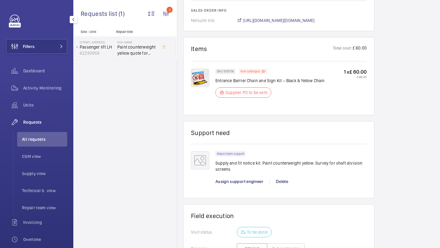
click at [200, 82] on img at bounding box center [200, 78] width 18 height 18
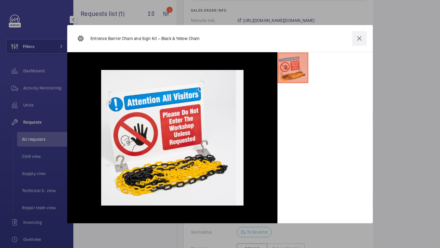
click at [360, 38] on wm-front-icon-button at bounding box center [359, 38] width 15 height 15
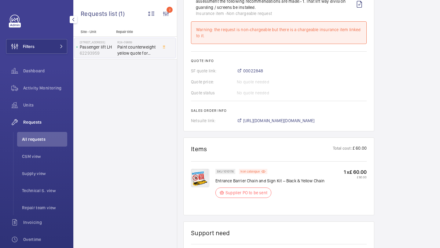
scroll to position [354, 0]
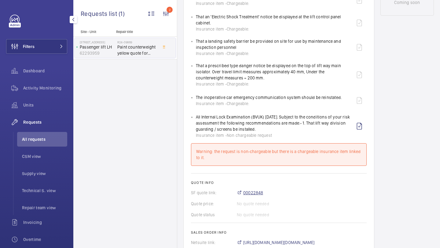
click at [253, 191] on span "00022848" at bounding box center [253, 193] width 20 height 6
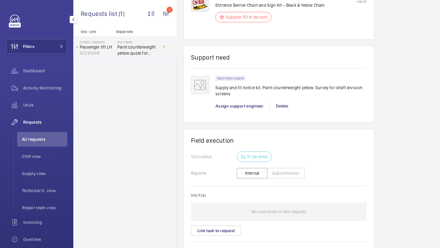
scroll to position [665, 0]
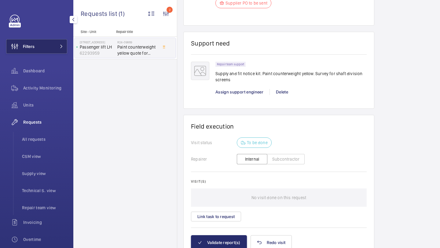
click at [59, 46] on span at bounding box center [59, 47] width 7 height 4
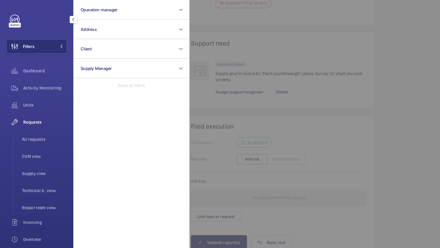
click at [304, 49] on div at bounding box center [410, 124] width 440 height 248
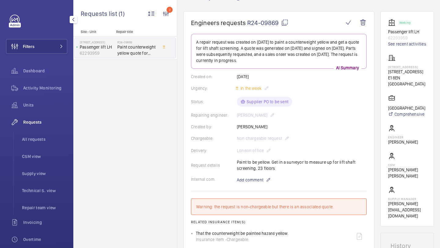
scroll to position [56, 0]
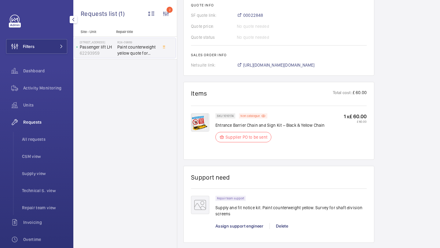
scroll to position [539, 0]
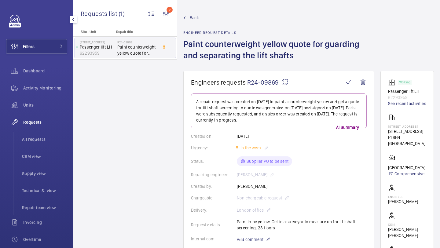
scroll to position [539, 0]
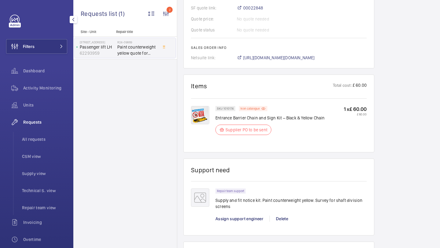
click at [46, 37] on div "Filters Dashboard Activity Monitoring Units Requests All requests CSM view Supp…" at bounding box center [36, 166] width 61 height 303
click at [46, 39] on button "Filters" at bounding box center [36, 46] width 61 height 15
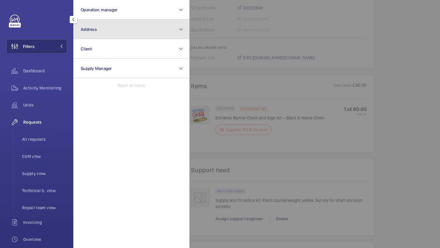
click at [87, 33] on button "Address" at bounding box center [131, 30] width 116 height 20
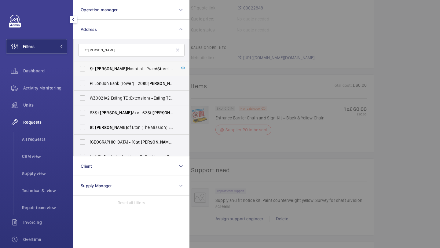
type input "st [PERSON_NAME]"
click at [115, 67] on span "[GEOGRAPHIC_DATA][PERSON_NAME][STREET_ADDRESS]" at bounding box center [132, 69] width 84 height 6
click at [89, 67] on input "[GEOGRAPHIC_DATA][PERSON_NAME][STREET_ADDRESS]" at bounding box center [82, 69] width 12 height 12
checkbox input "true"
click at [224, 48] on div at bounding box center [410, 124] width 440 height 248
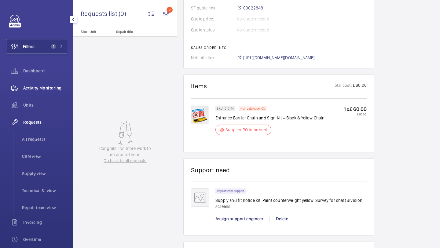
click at [48, 89] on span "Activity Monitoring" at bounding box center [45, 88] width 44 height 6
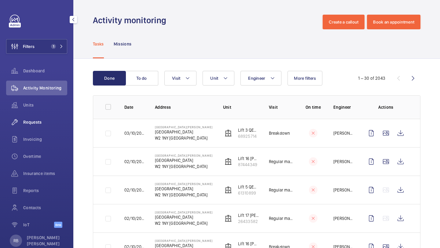
click at [39, 122] on span "Requests" at bounding box center [45, 122] width 44 height 6
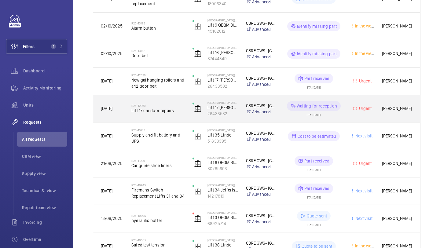
scroll to position [136, 0]
click at [174, 111] on span "Lift 17 car door repairs" at bounding box center [158, 110] width 53 height 6
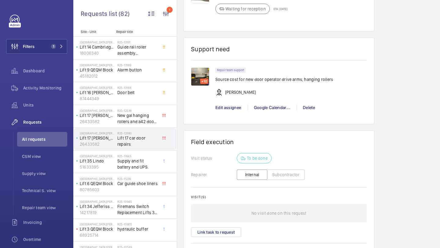
scroll to position [533, 0]
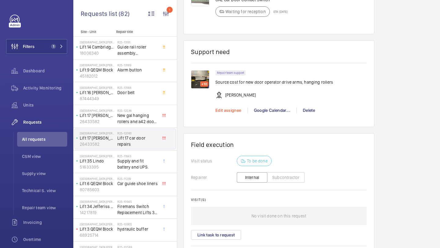
click at [231, 110] on span "Edit assignee" at bounding box center [229, 110] width 26 height 5
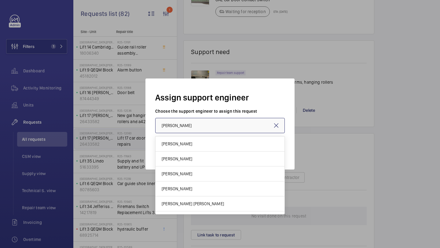
click at [201, 120] on input "[PERSON_NAME]" at bounding box center [220, 125] width 130 height 15
click at [203, 132] on input "[PERSON_NAME]" at bounding box center [220, 125] width 130 height 15
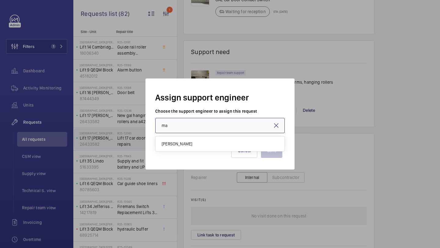
scroll to position [0, 0]
click at [203, 151] on mat-option "[PERSON_NAME]" at bounding box center [220, 144] width 129 height 15
type input "[PERSON_NAME]"
click at [269, 143] on button "Save" at bounding box center [271, 150] width 21 height 15
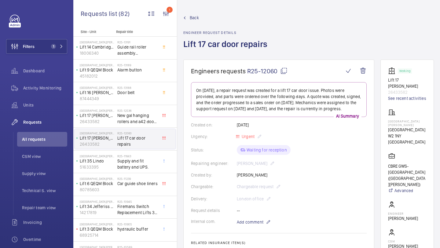
scroll to position [84, 0]
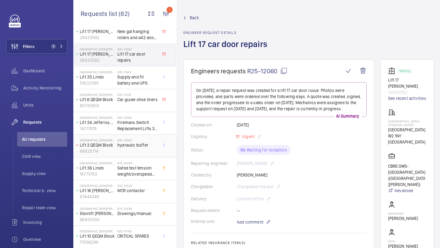
click at [135, 149] on div "R25-10905 hydraulic buffer" at bounding box center [137, 148] width 40 height 18
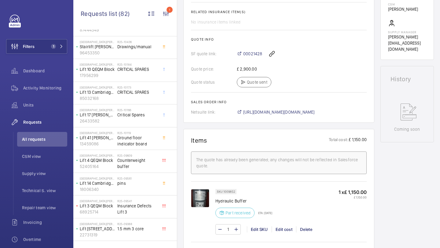
scroll to position [266, 0]
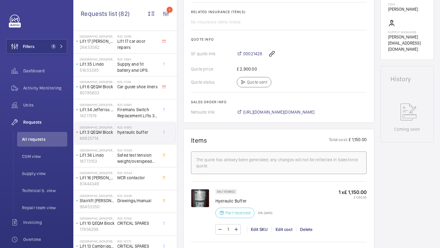
scroll to position [21, 0]
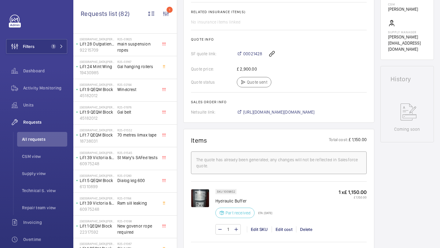
scroll to position [1178, 0]
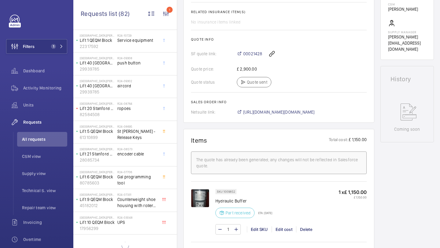
scroll to position [1633, 0]
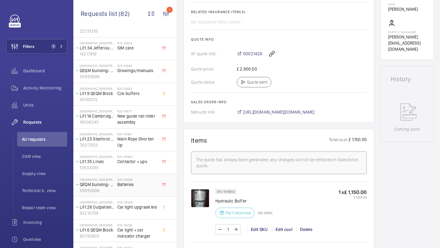
scroll to position [477, 0]
click at [137, 95] on span "C/w buffers" at bounding box center [137, 94] width 40 height 6
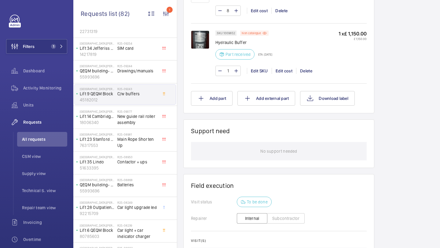
scroll to position [450, 0]
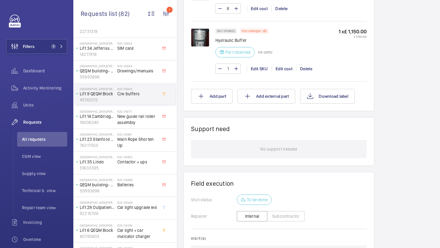
click at [256, 144] on div "No support needed" at bounding box center [279, 149] width 176 height 18
click at [255, 145] on div "No support needed" at bounding box center [279, 149] width 176 height 18
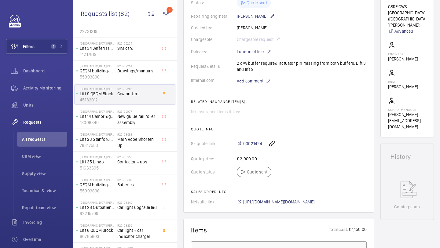
scroll to position [141, 0]
